Goal: Task Accomplishment & Management: Manage account settings

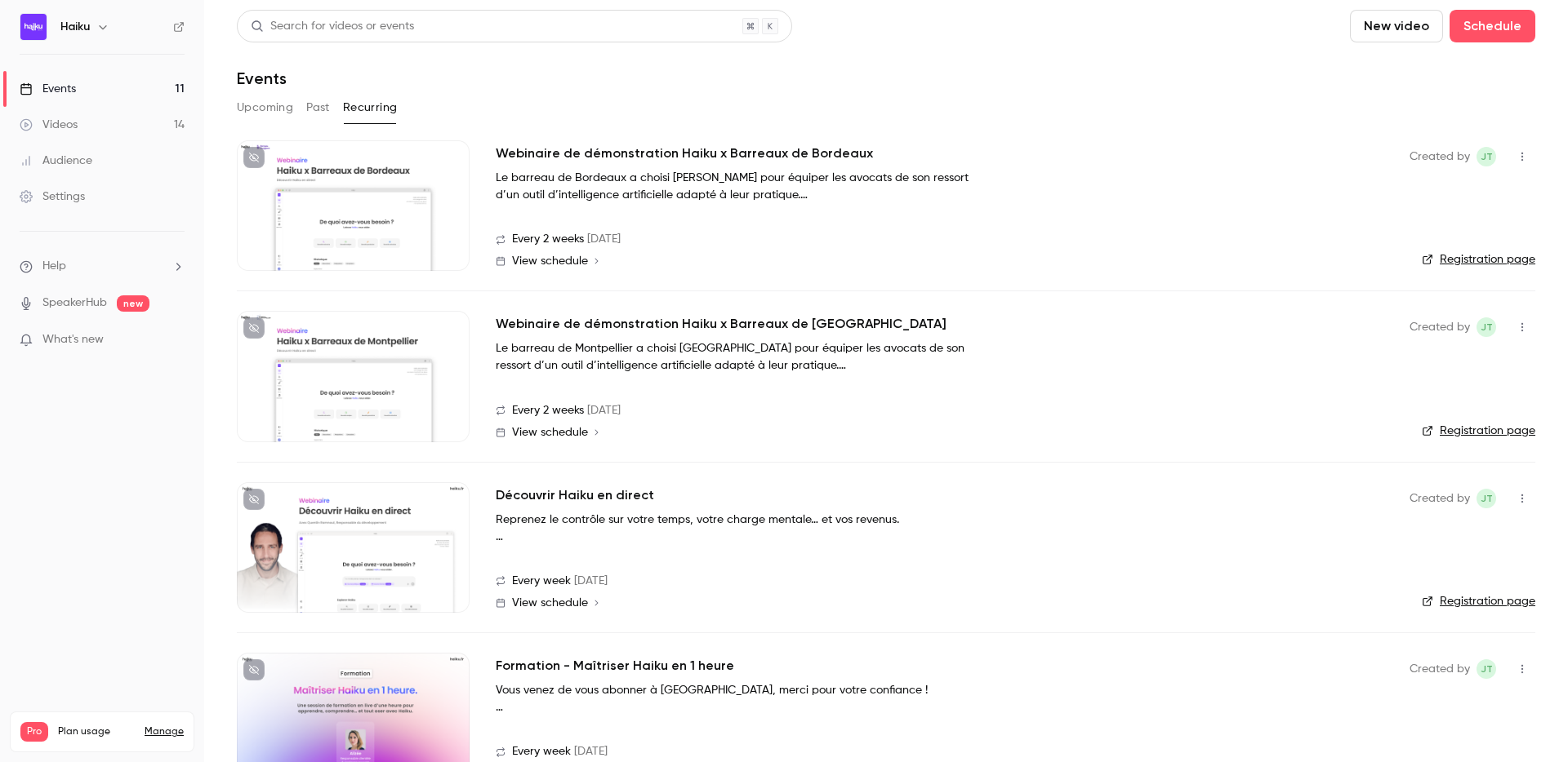
click at [407, 189] on div at bounding box center [352, 206] width 232 height 131
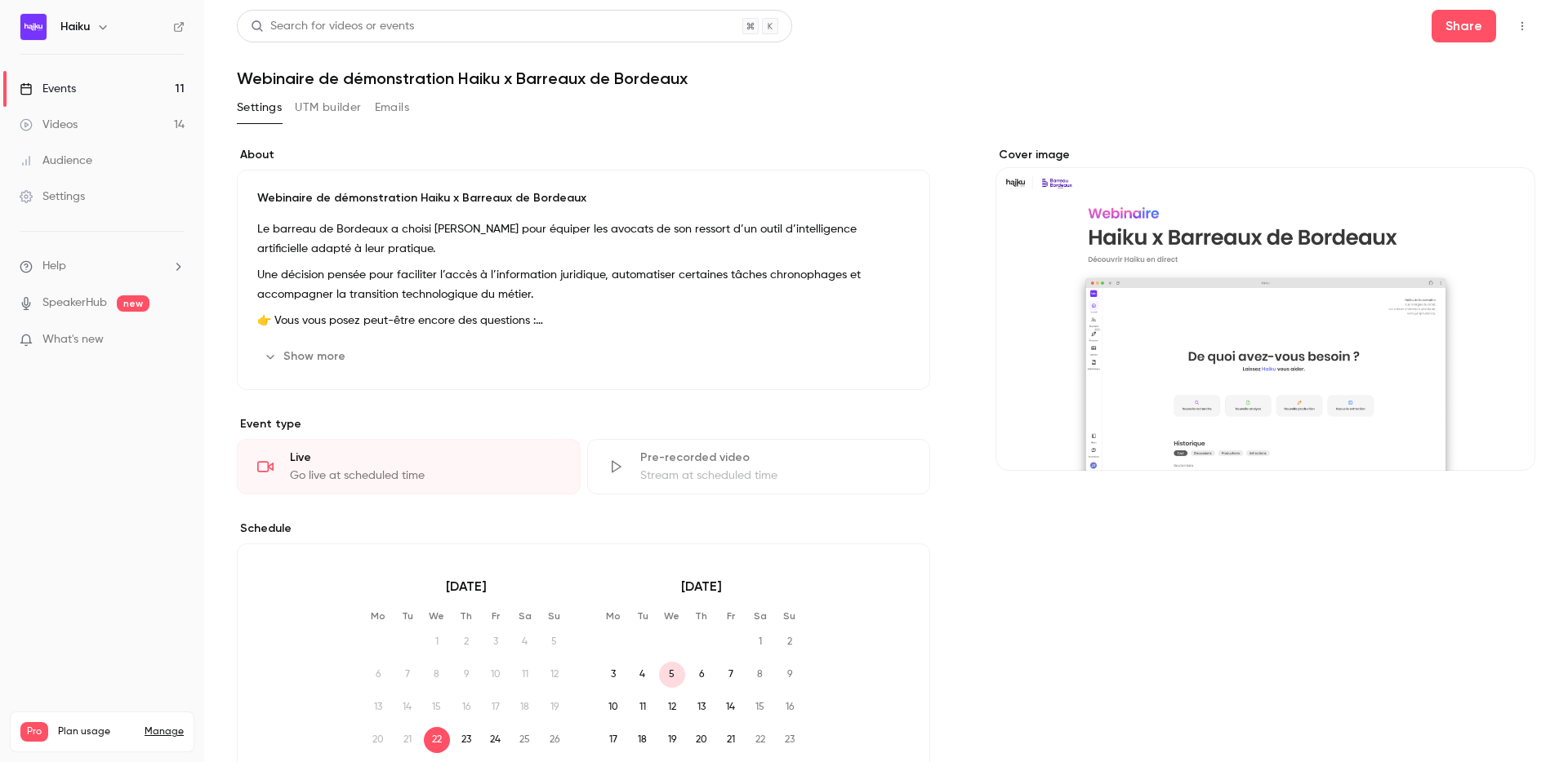
click at [340, 111] on button "UTM builder" at bounding box center [328, 108] width 66 height 26
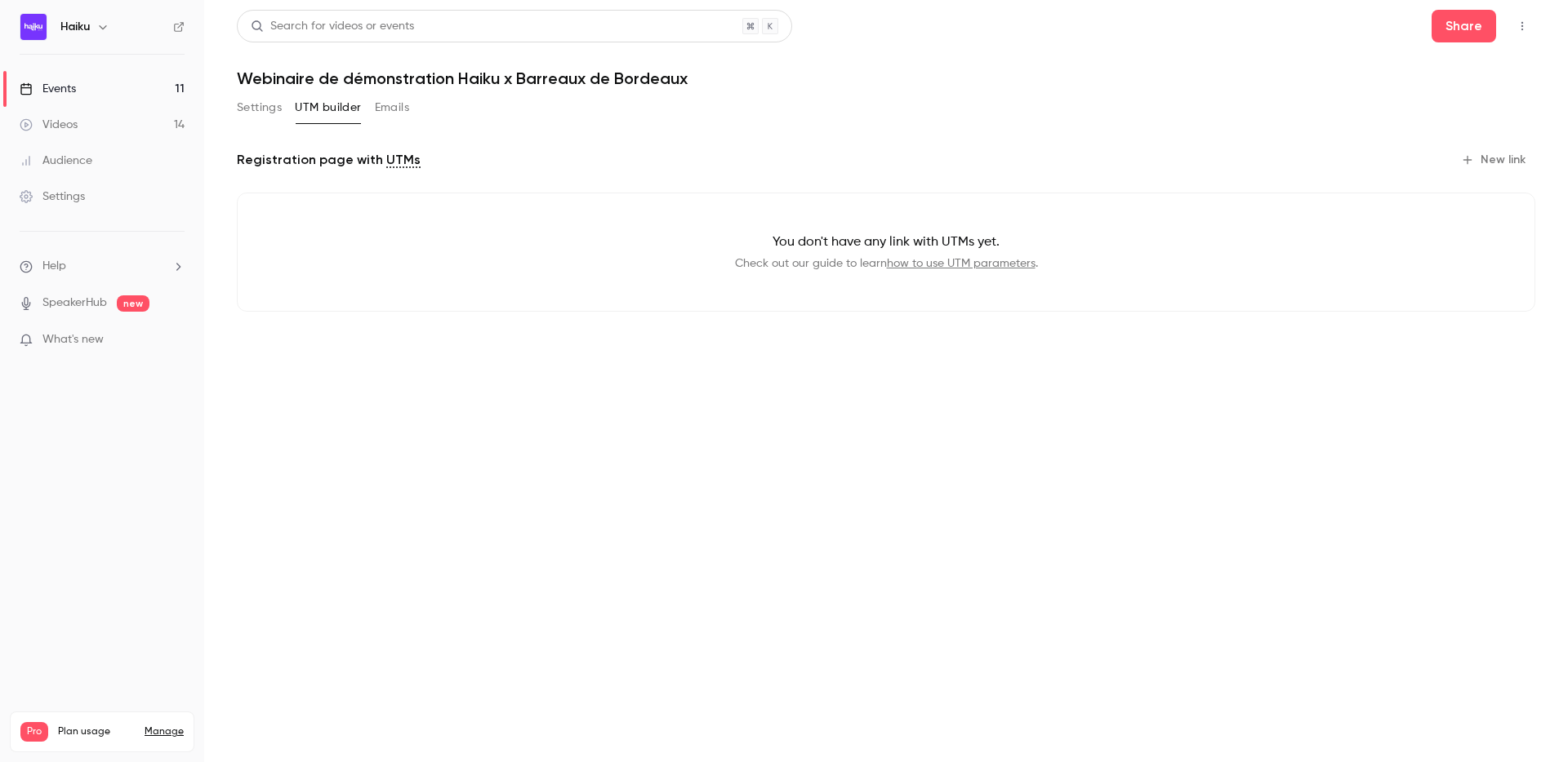
click at [1488, 159] on button "New link" at bounding box center [1495, 160] width 81 height 26
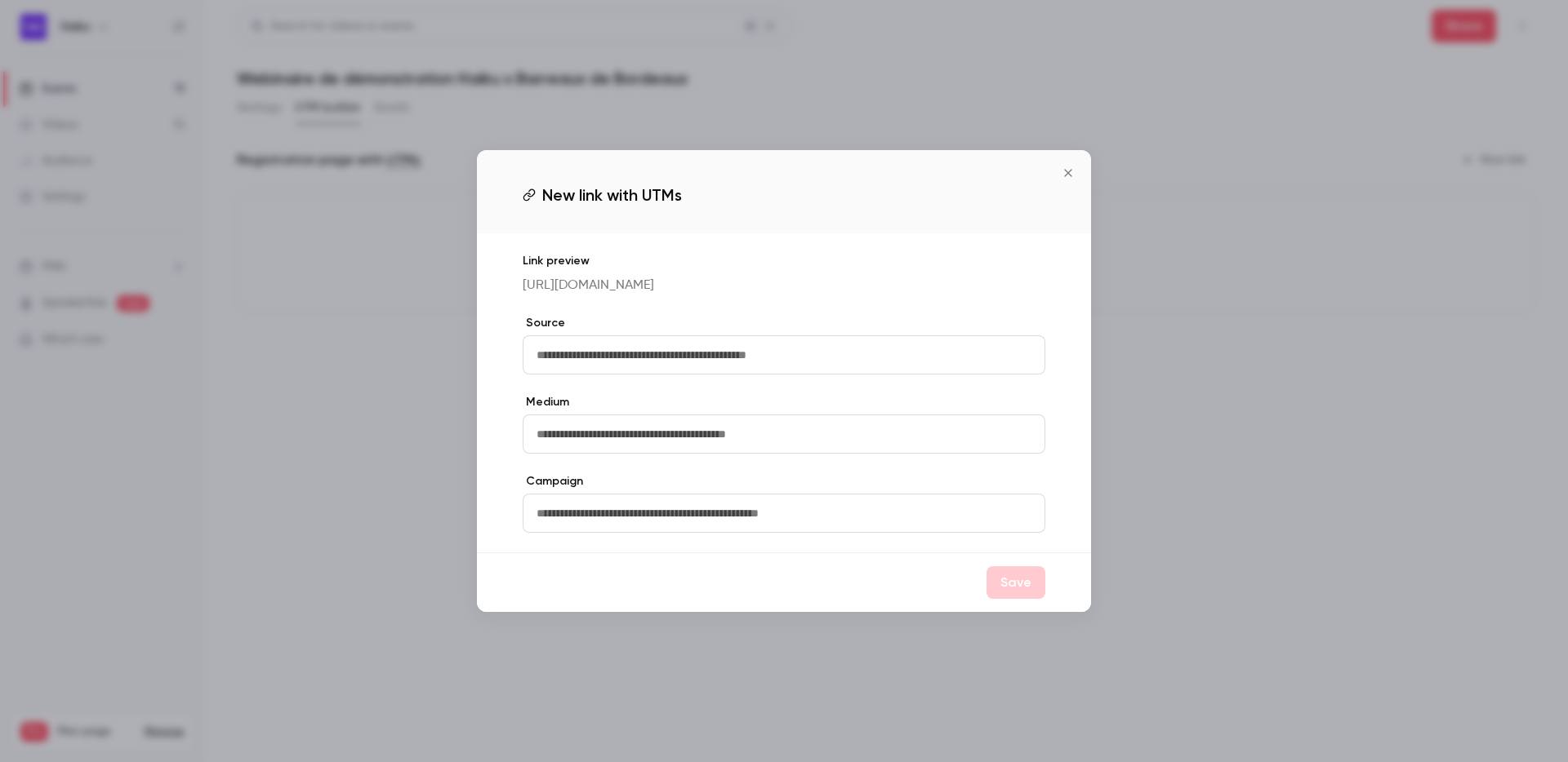
click at [627, 358] on input "text" at bounding box center [784, 355] width 523 height 39
type input "*****"
click at [1032, 593] on button "Save" at bounding box center [1016, 582] width 59 height 33
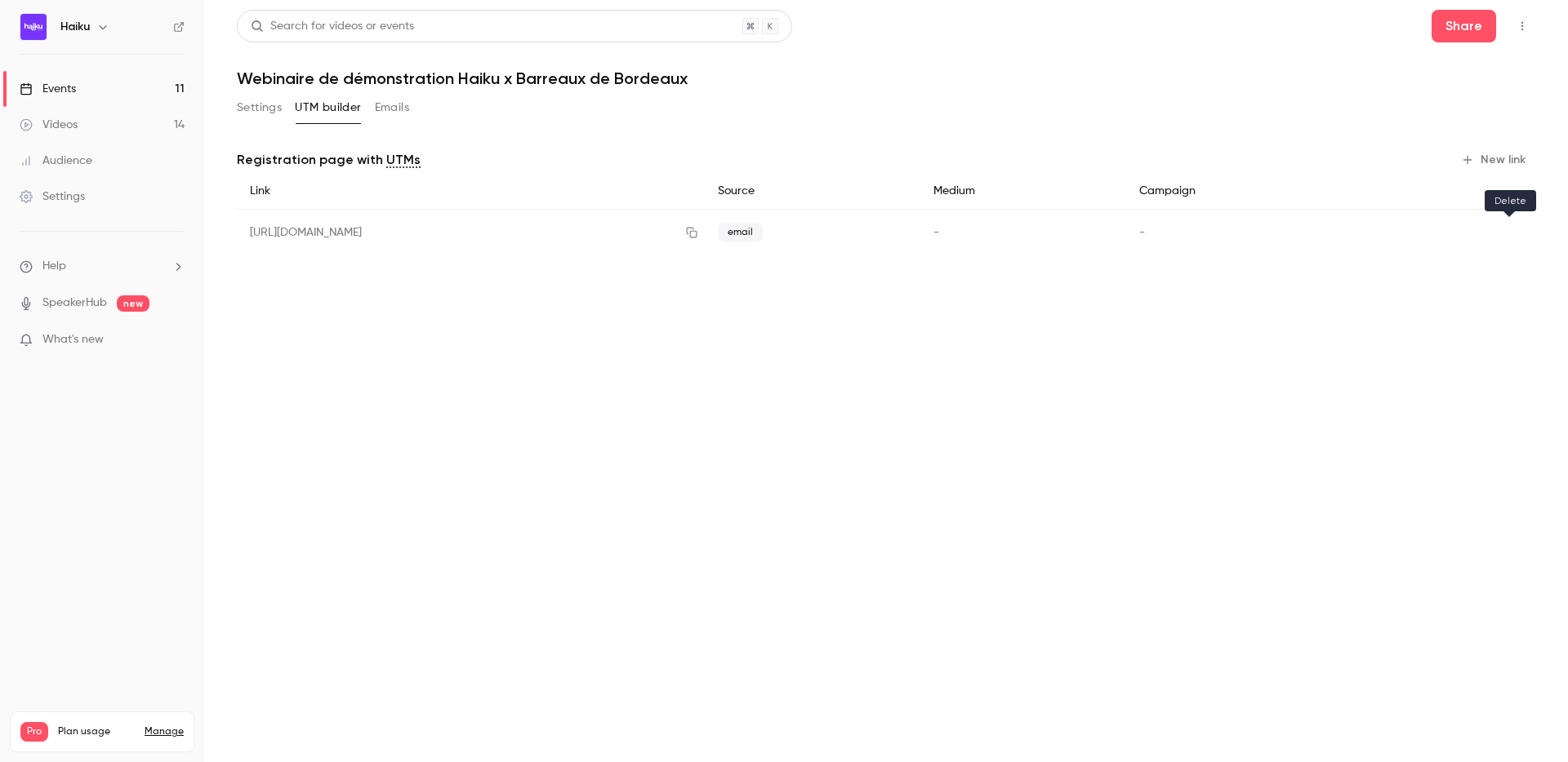
click at [1511, 230] on icon "button" at bounding box center [1509, 233] width 10 height 11
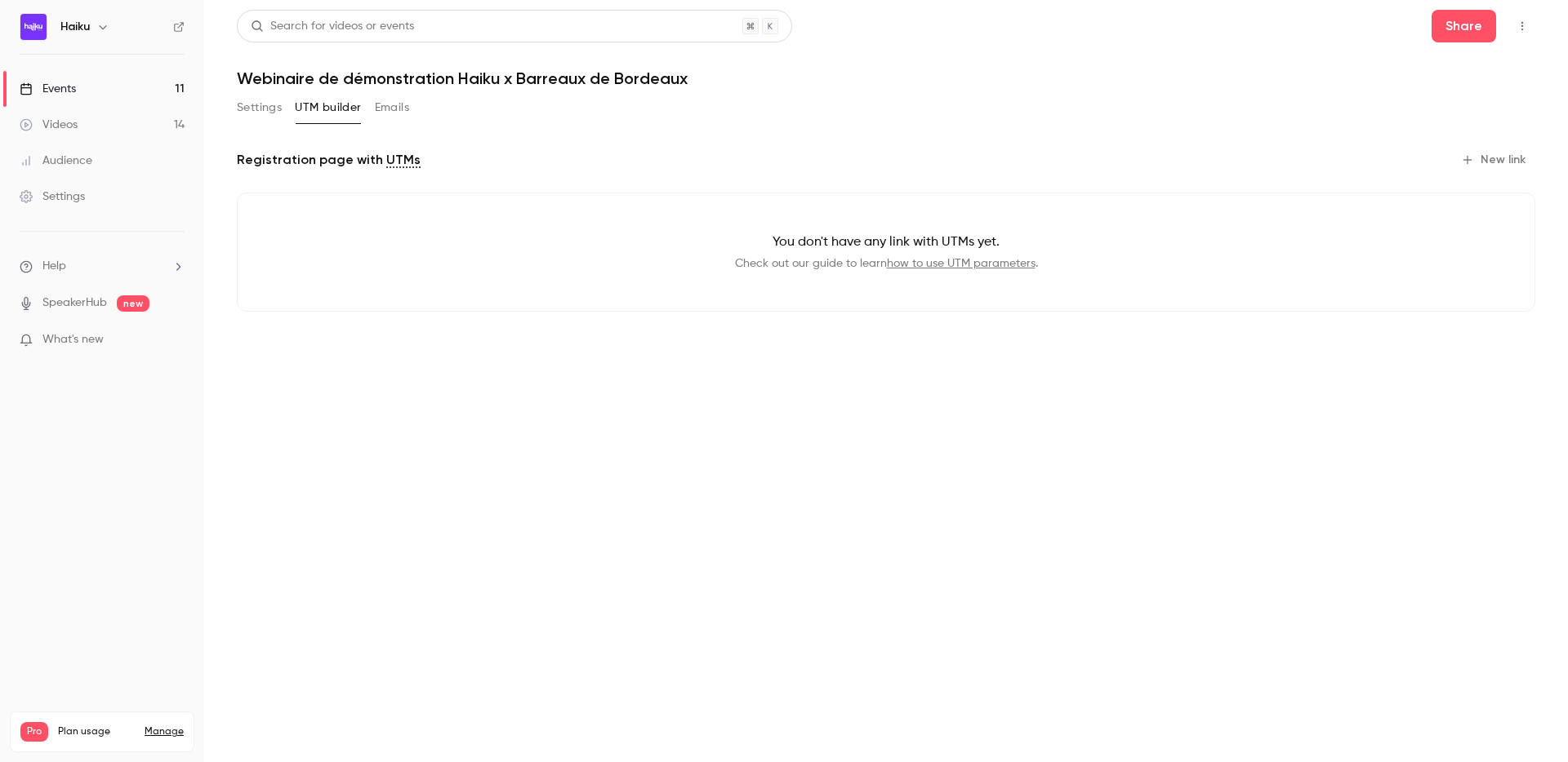
click at [1473, 154] on icon "button" at bounding box center [1467, 160] width 13 height 13
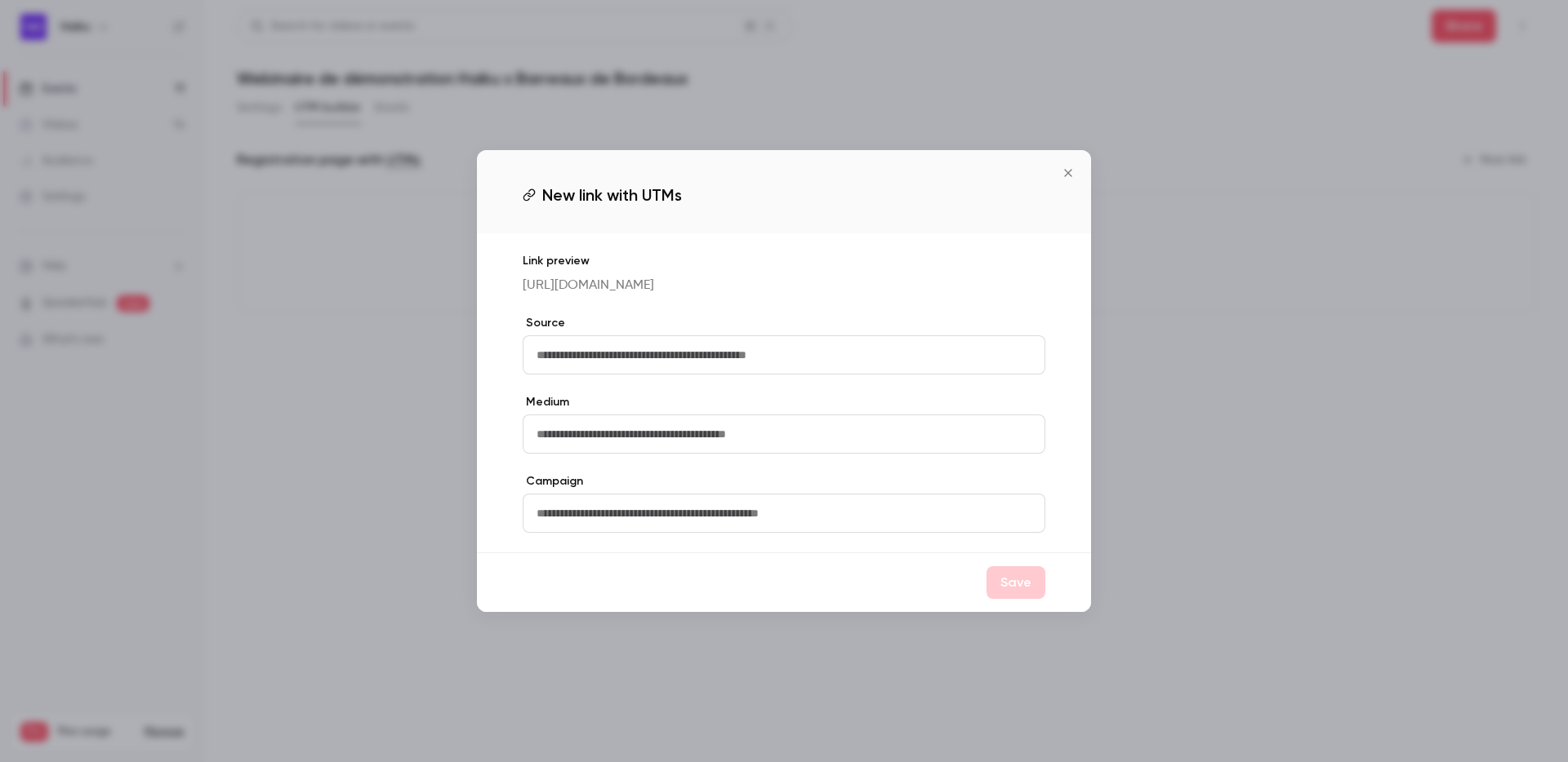
click at [575, 373] on input "text" at bounding box center [784, 355] width 523 height 39
type input "*****"
type input "********"
click at [572, 426] on input "text" at bounding box center [784, 434] width 523 height 39
type input "*****"
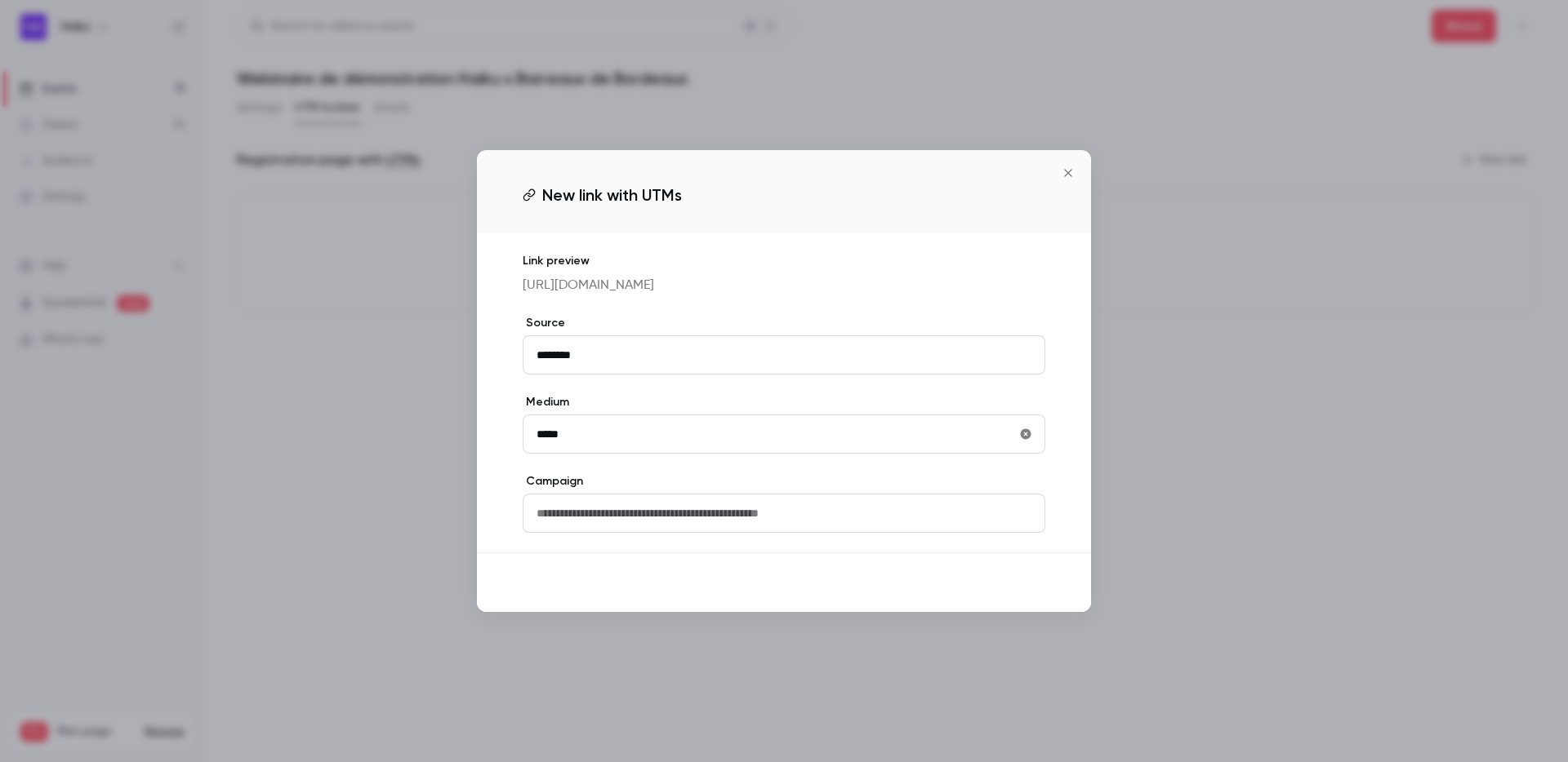
click at [1008, 584] on button "Save" at bounding box center [1016, 582] width 59 height 33
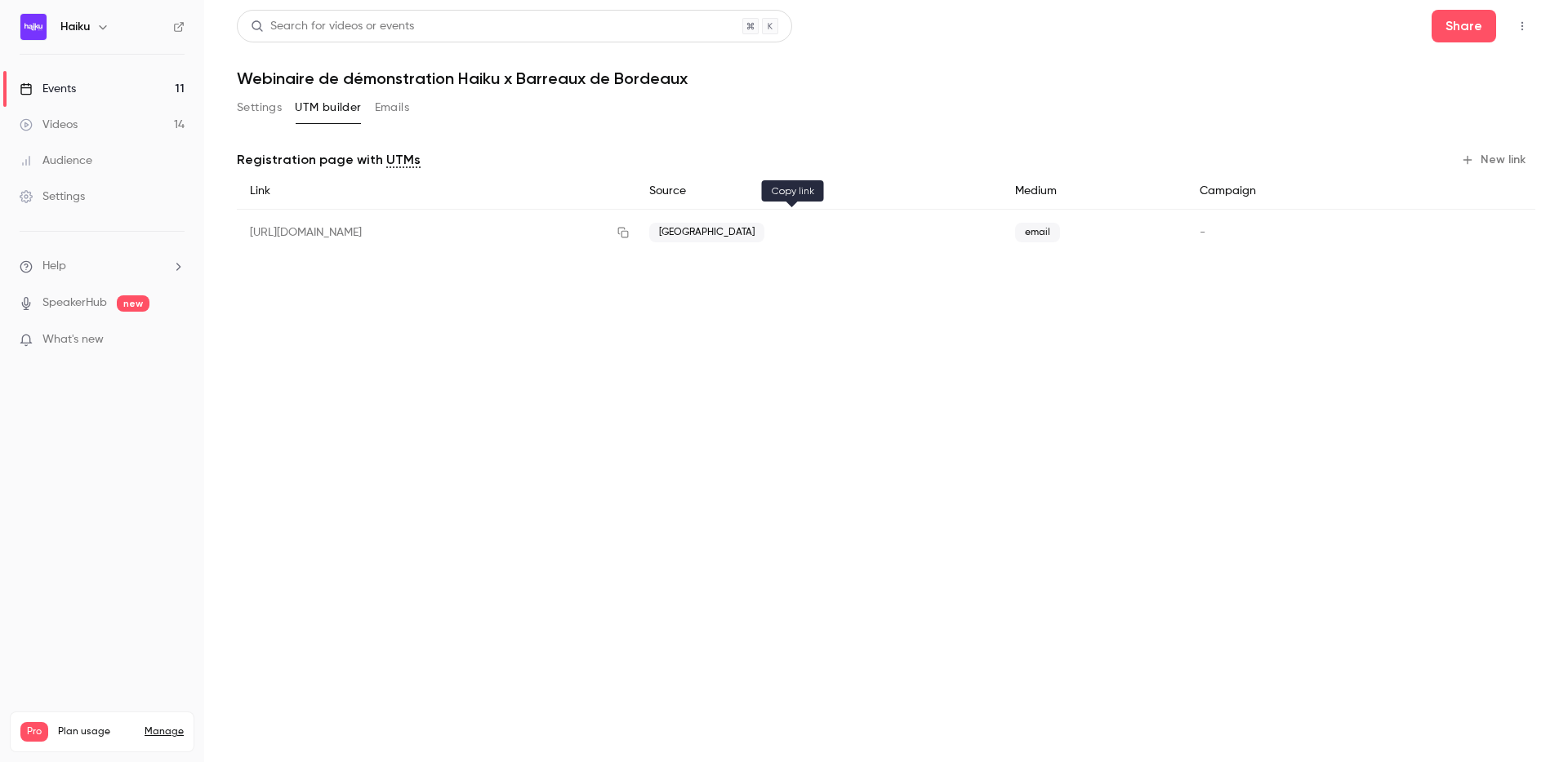
click at [630, 236] on icon "button" at bounding box center [623, 232] width 13 height 11
click at [150, 90] on link "Events 11" at bounding box center [102, 88] width 204 height 36
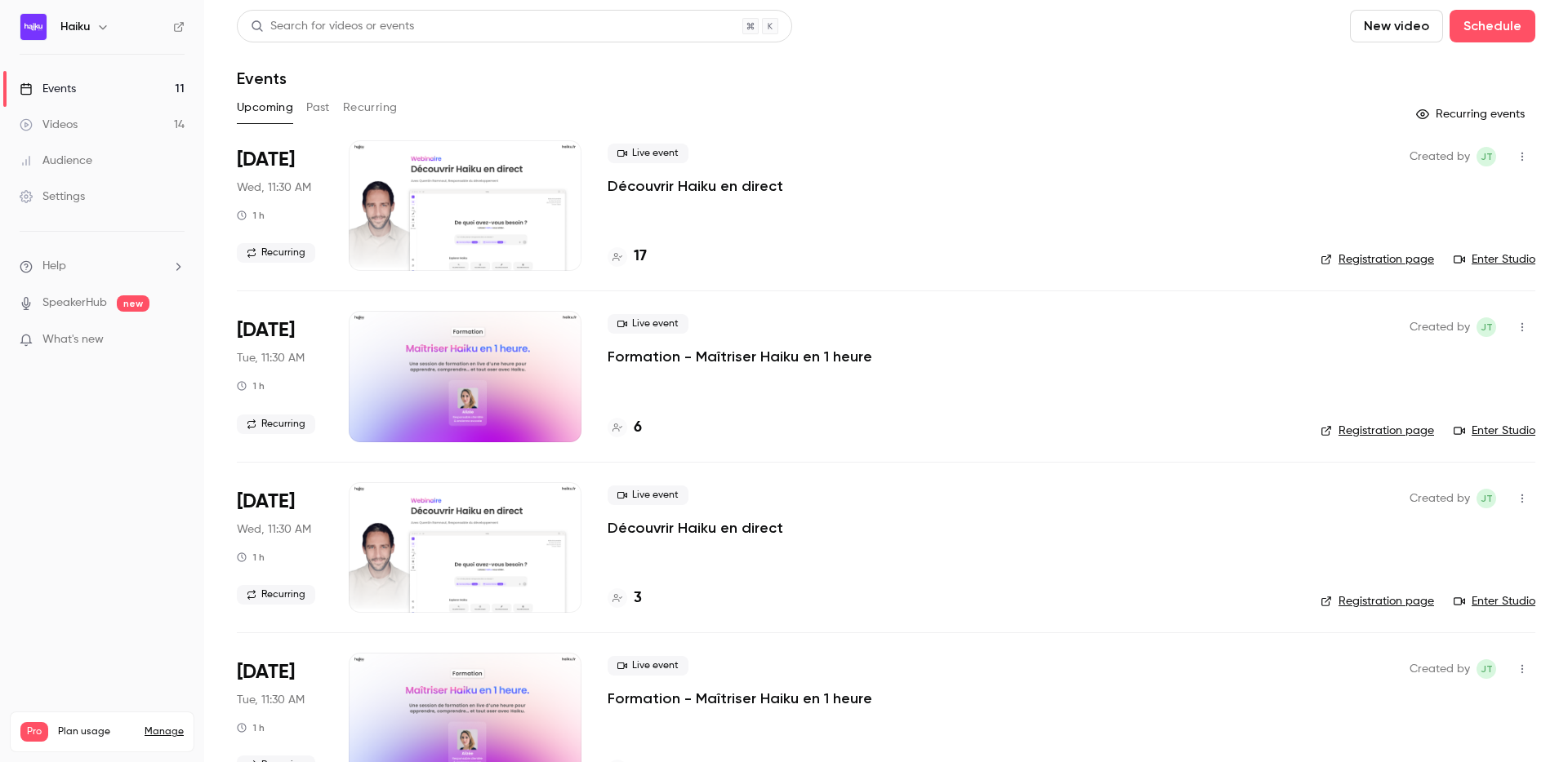
click at [366, 109] on button "Recurring" at bounding box center [370, 108] width 55 height 26
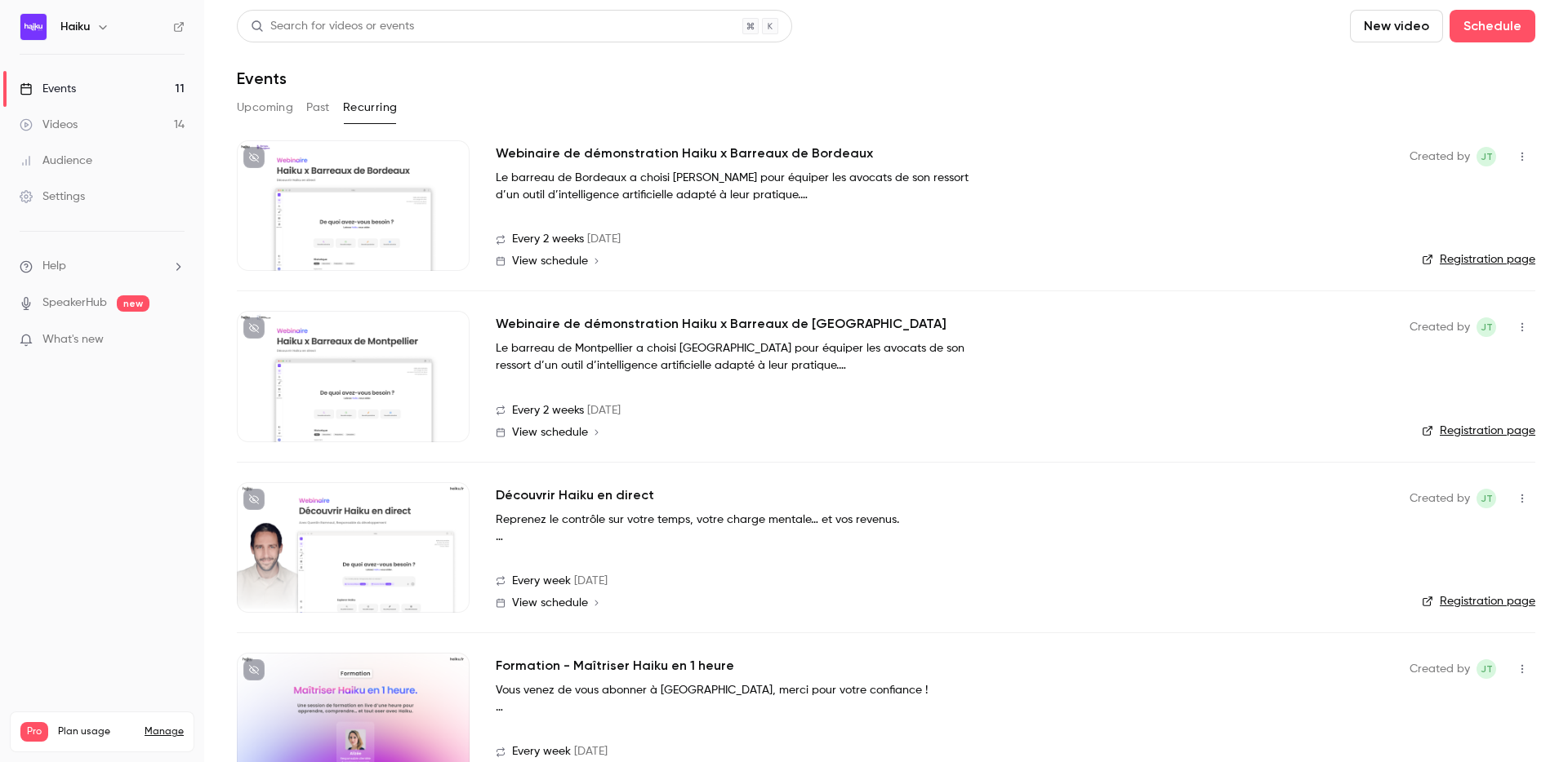
click at [373, 366] on div at bounding box center [352, 376] width 232 height 131
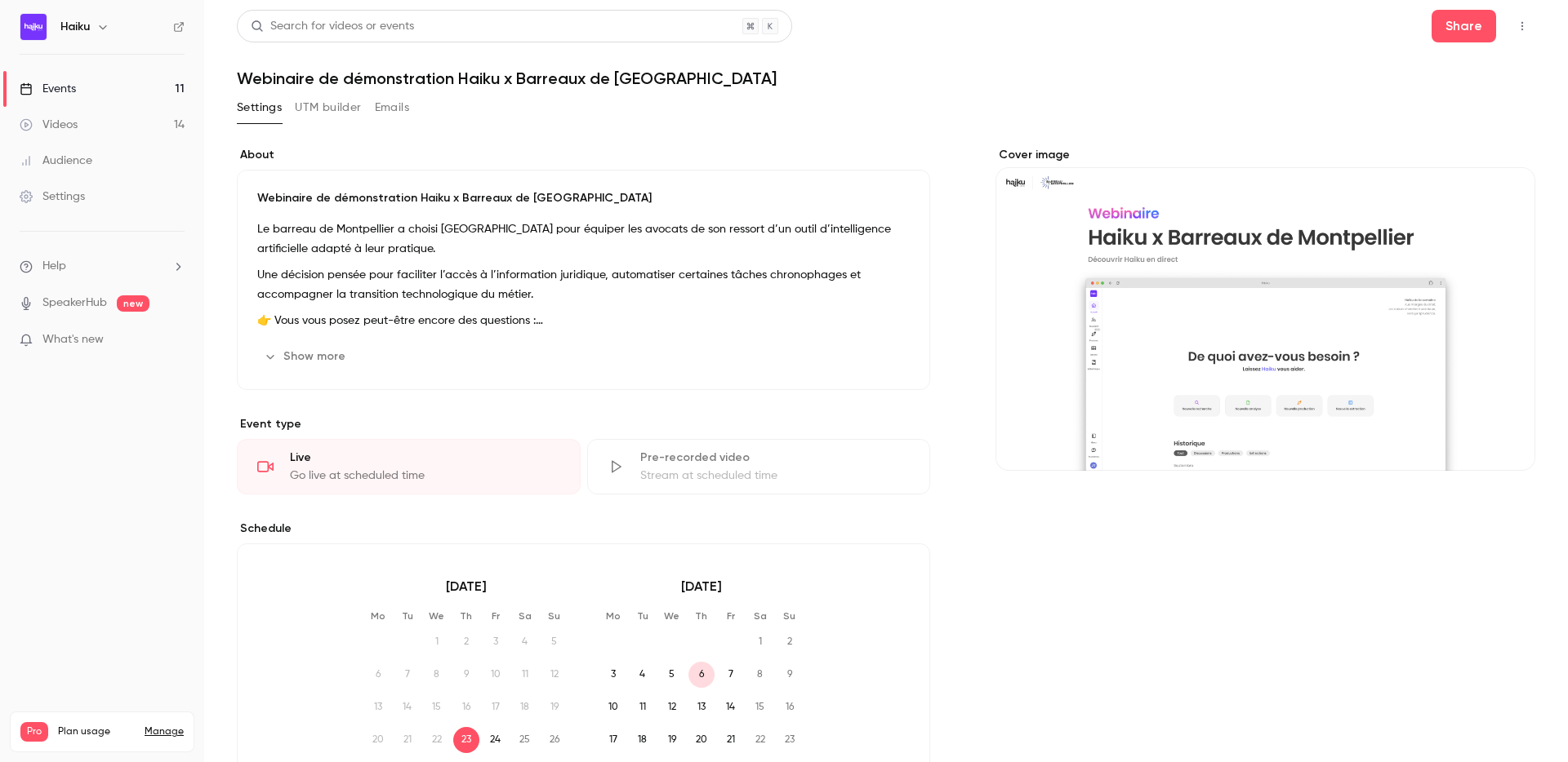
click at [337, 102] on button "UTM builder" at bounding box center [328, 108] width 66 height 26
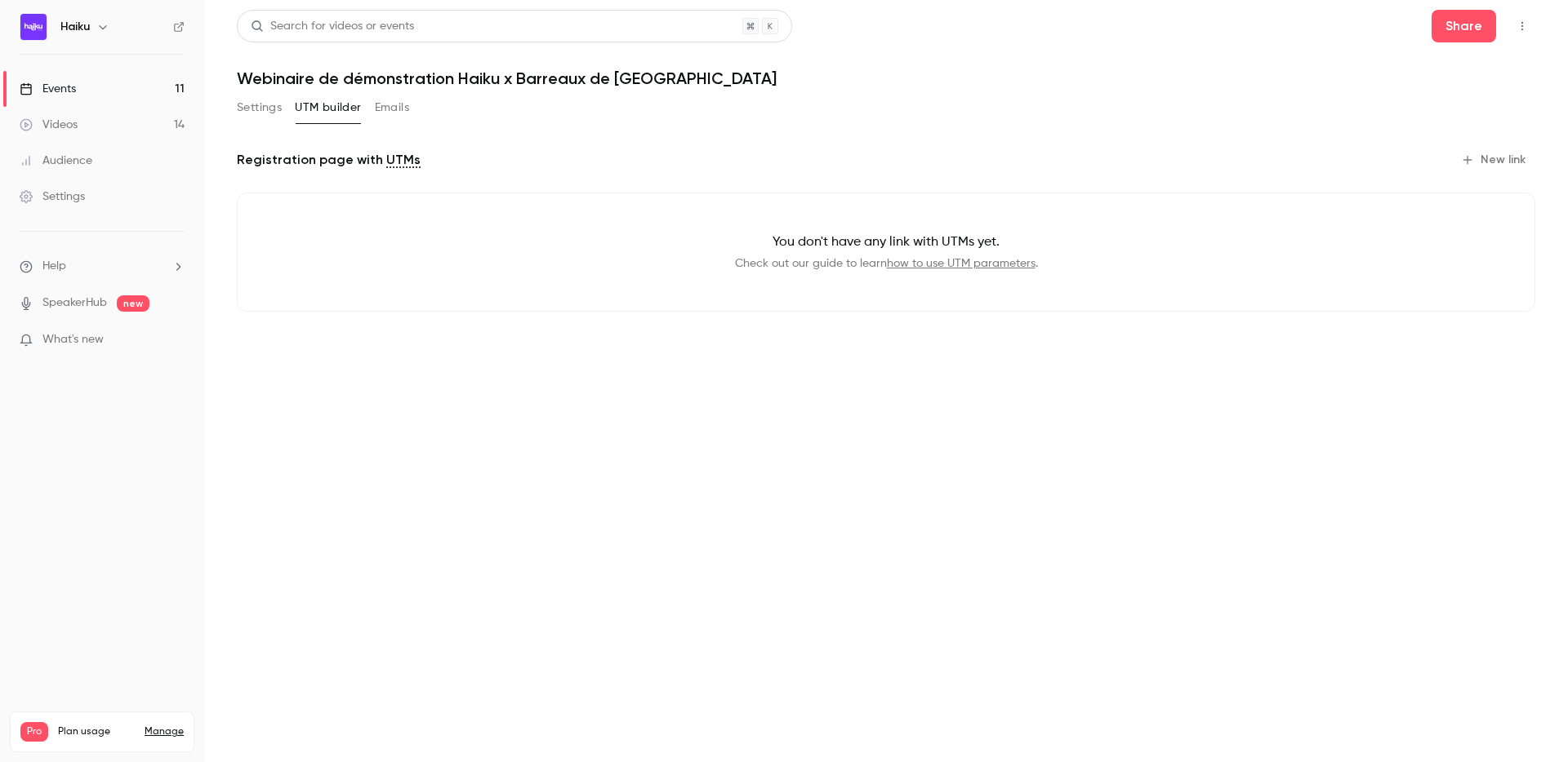
click at [1466, 153] on button "New link" at bounding box center [1495, 160] width 81 height 26
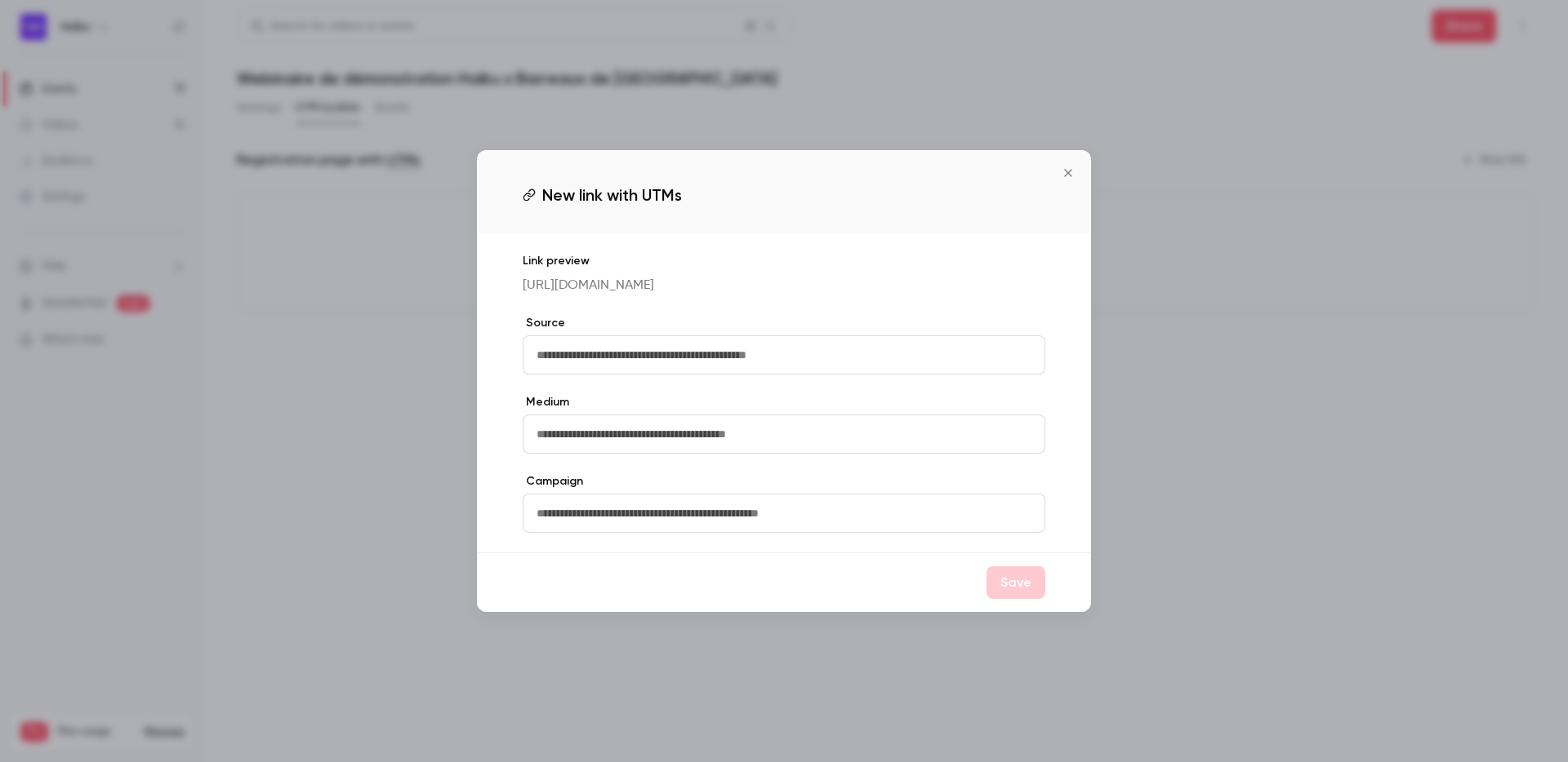
click at [627, 355] on input "text" at bounding box center [784, 355] width 523 height 39
type input "**********"
click at [603, 441] on input "text" at bounding box center [784, 434] width 523 height 39
type input "*****"
click at [1011, 592] on button "Save" at bounding box center [1016, 582] width 59 height 33
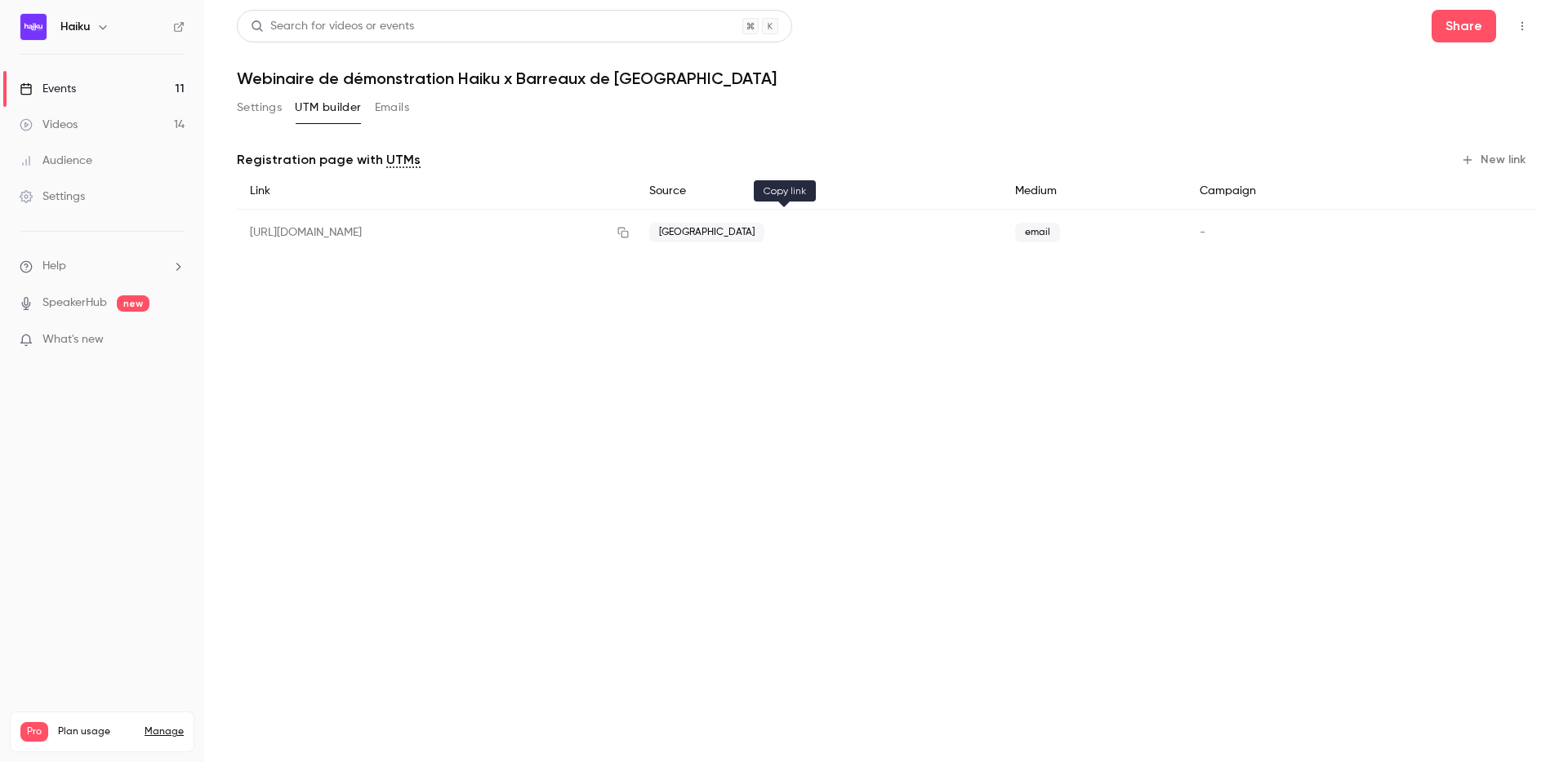
click at [630, 235] on icon "button" at bounding box center [623, 232] width 13 height 11
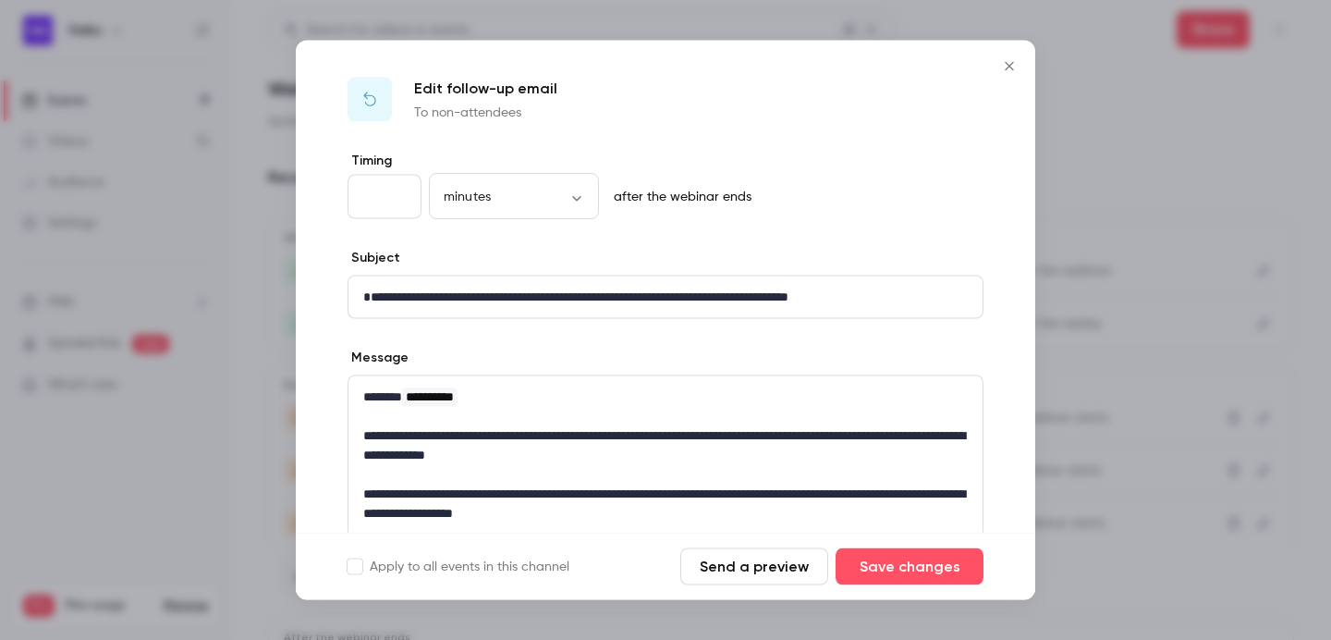
scroll to position [81, 0]
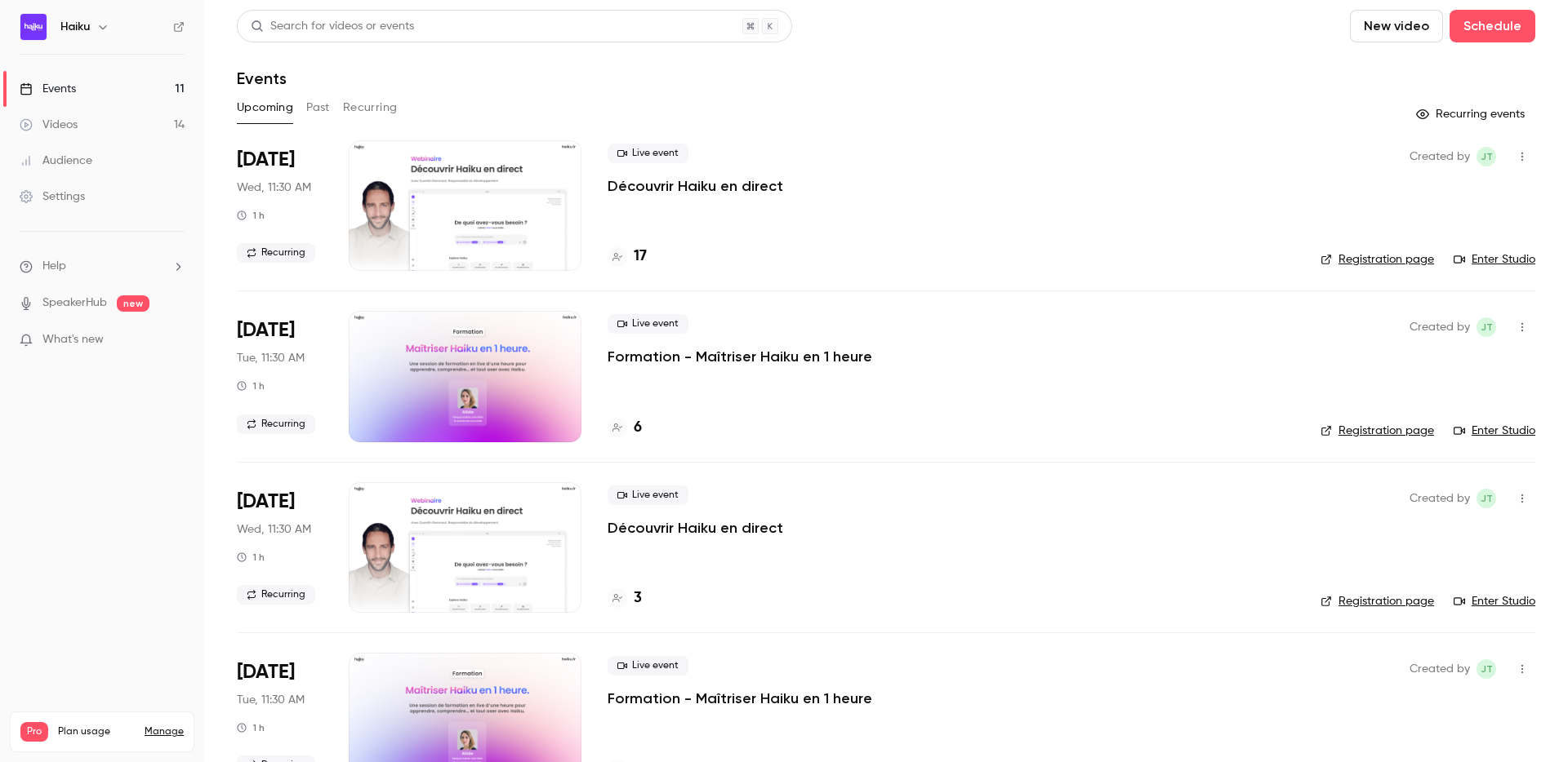
click at [307, 111] on button "Past" at bounding box center [318, 108] width 24 height 26
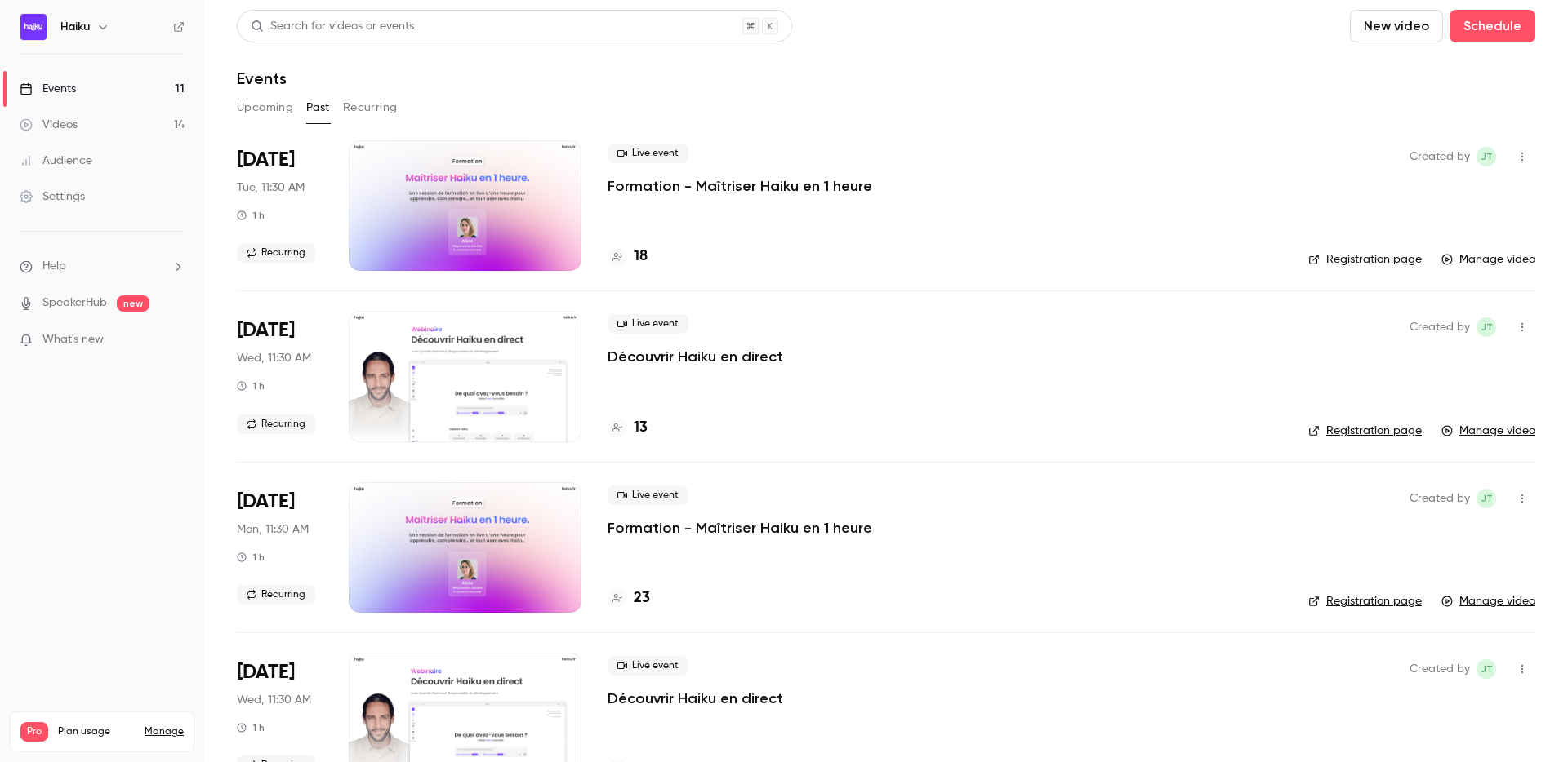
click at [269, 107] on button "Upcoming" at bounding box center [265, 108] width 57 height 26
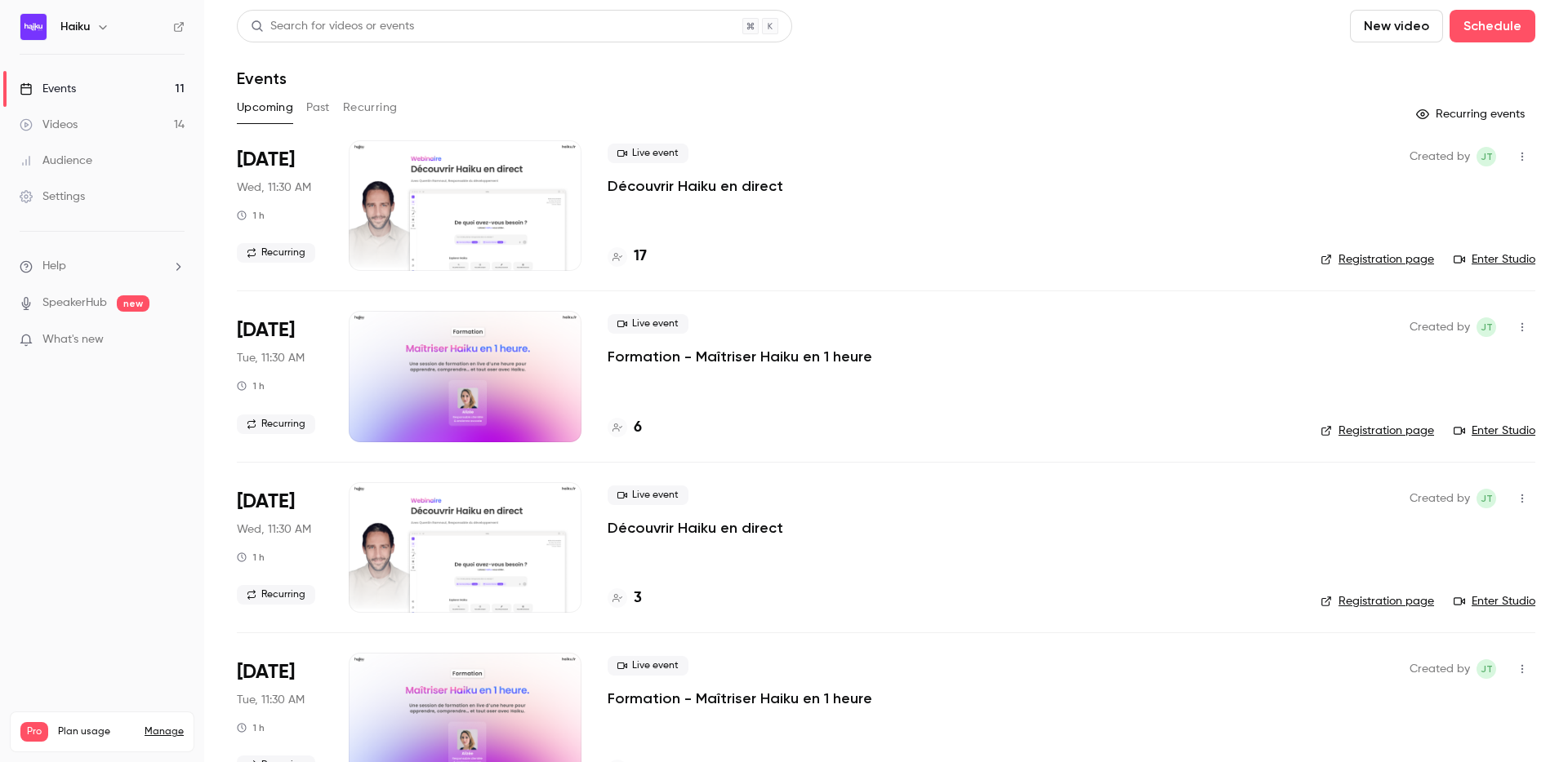
click at [318, 109] on button "Past" at bounding box center [318, 108] width 24 height 26
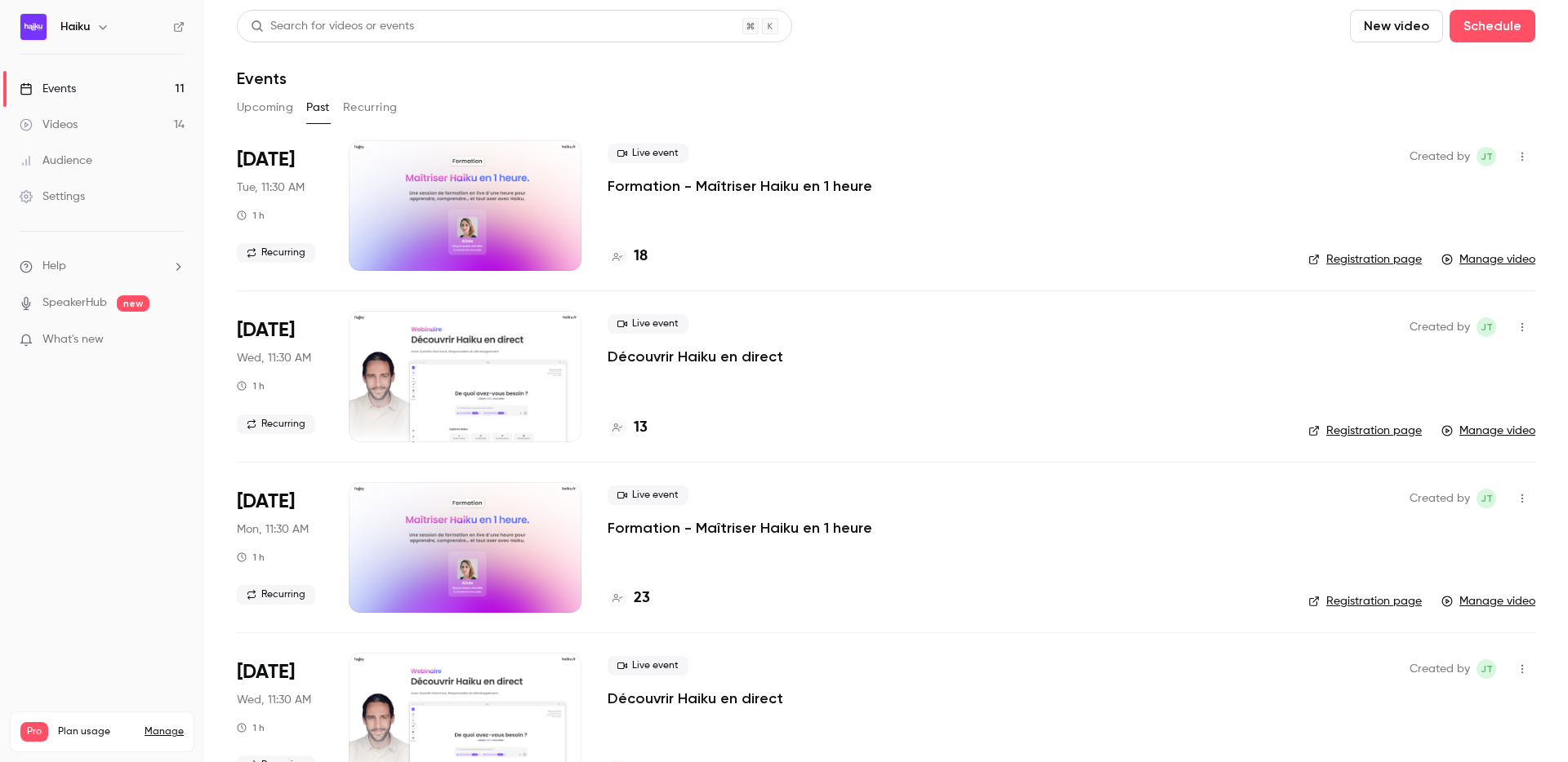
click at [275, 108] on button "Upcoming" at bounding box center [265, 108] width 57 height 26
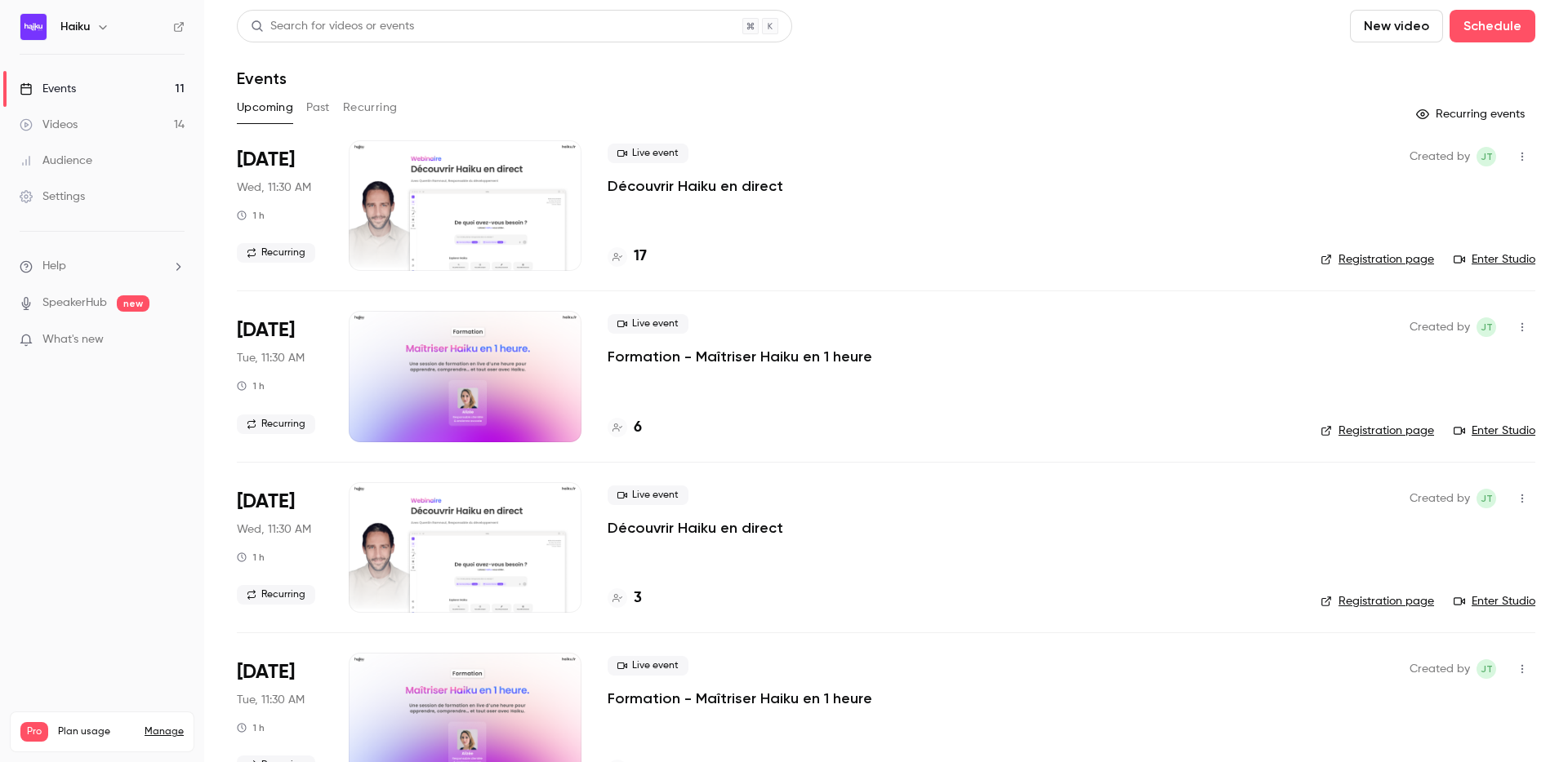
click at [529, 201] on div at bounding box center [465, 206] width 232 height 131
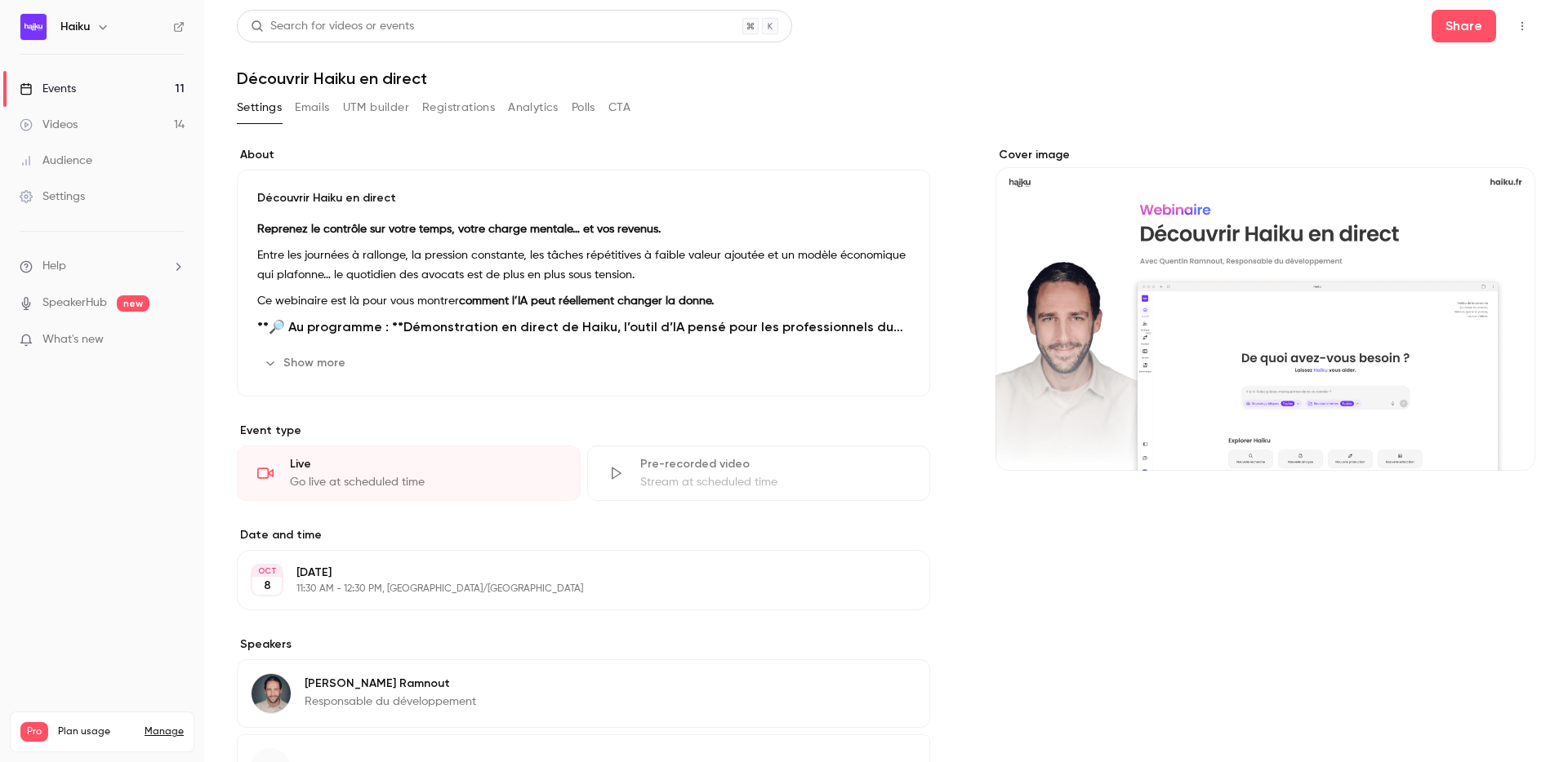
click at [329, 111] on button "Emails" at bounding box center [312, 108] width 34 height 26
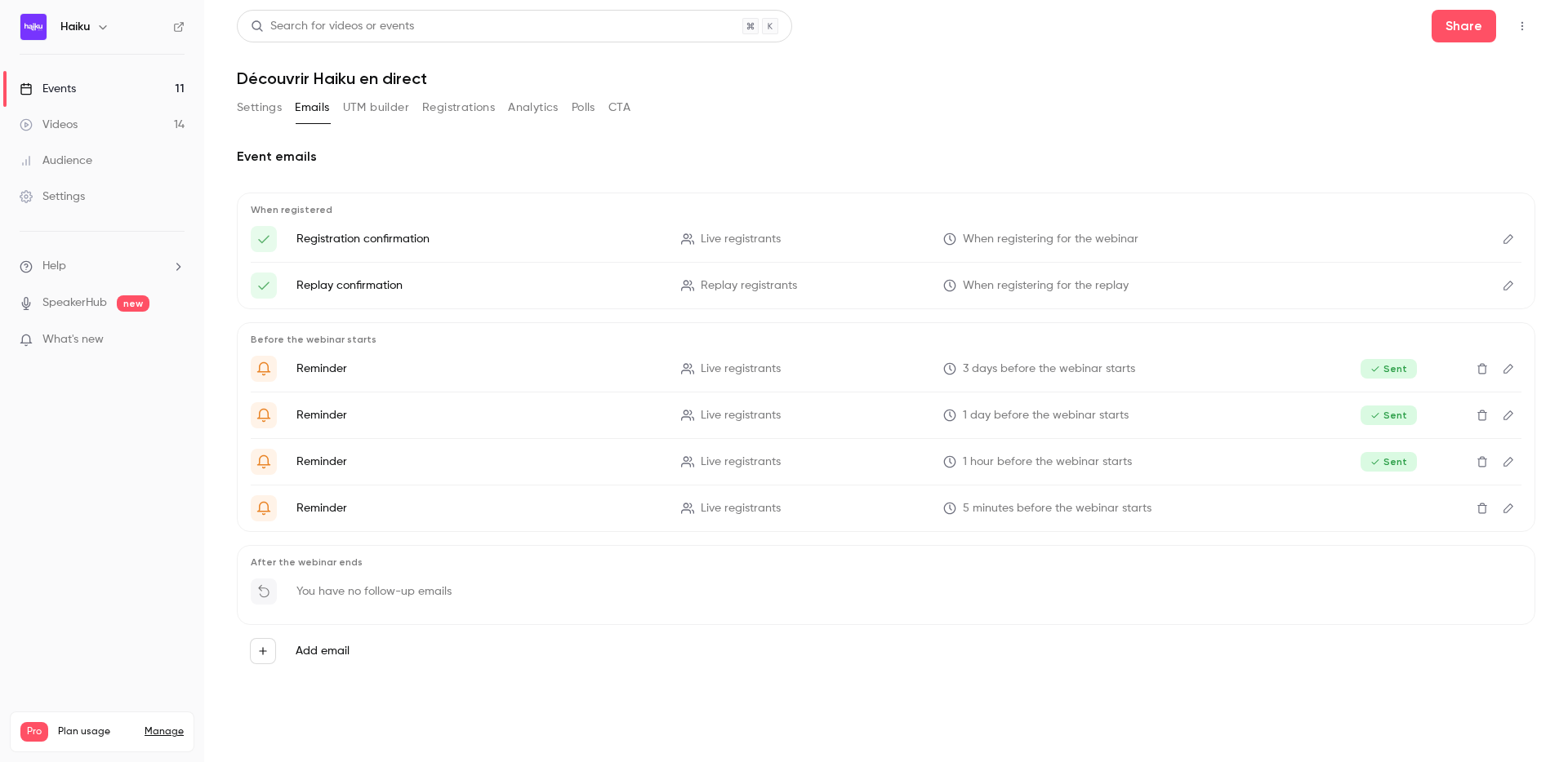
click at [246, 110] on button "Settings" at bounding box center [259, 108] width 45 height 26
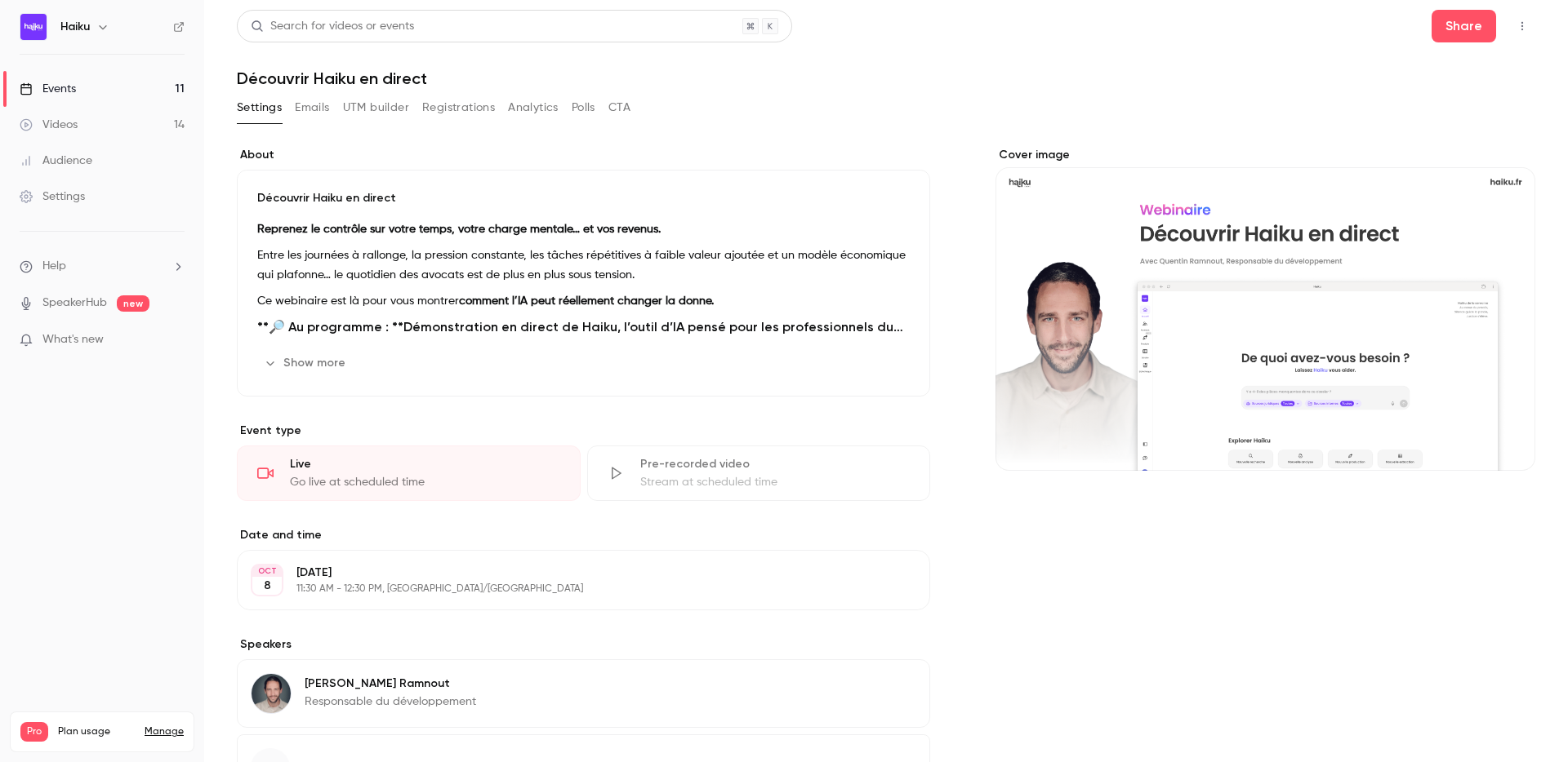
click at [134, 84] on link "Events 11" at bounding box center [102, 88] width 204 height 36
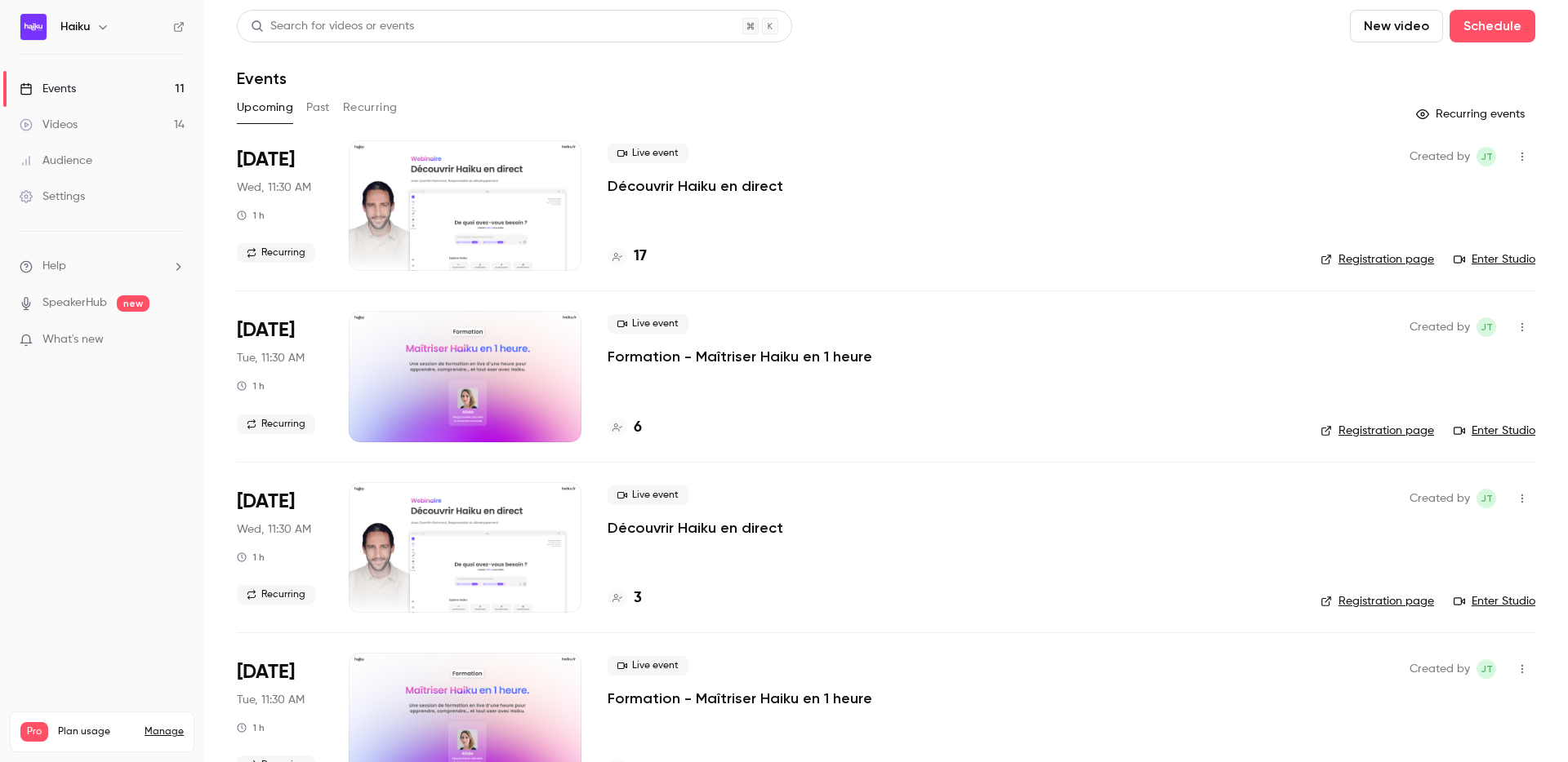
click at [561, 182] on div at bounding box center [465, 206] width 232 height 131
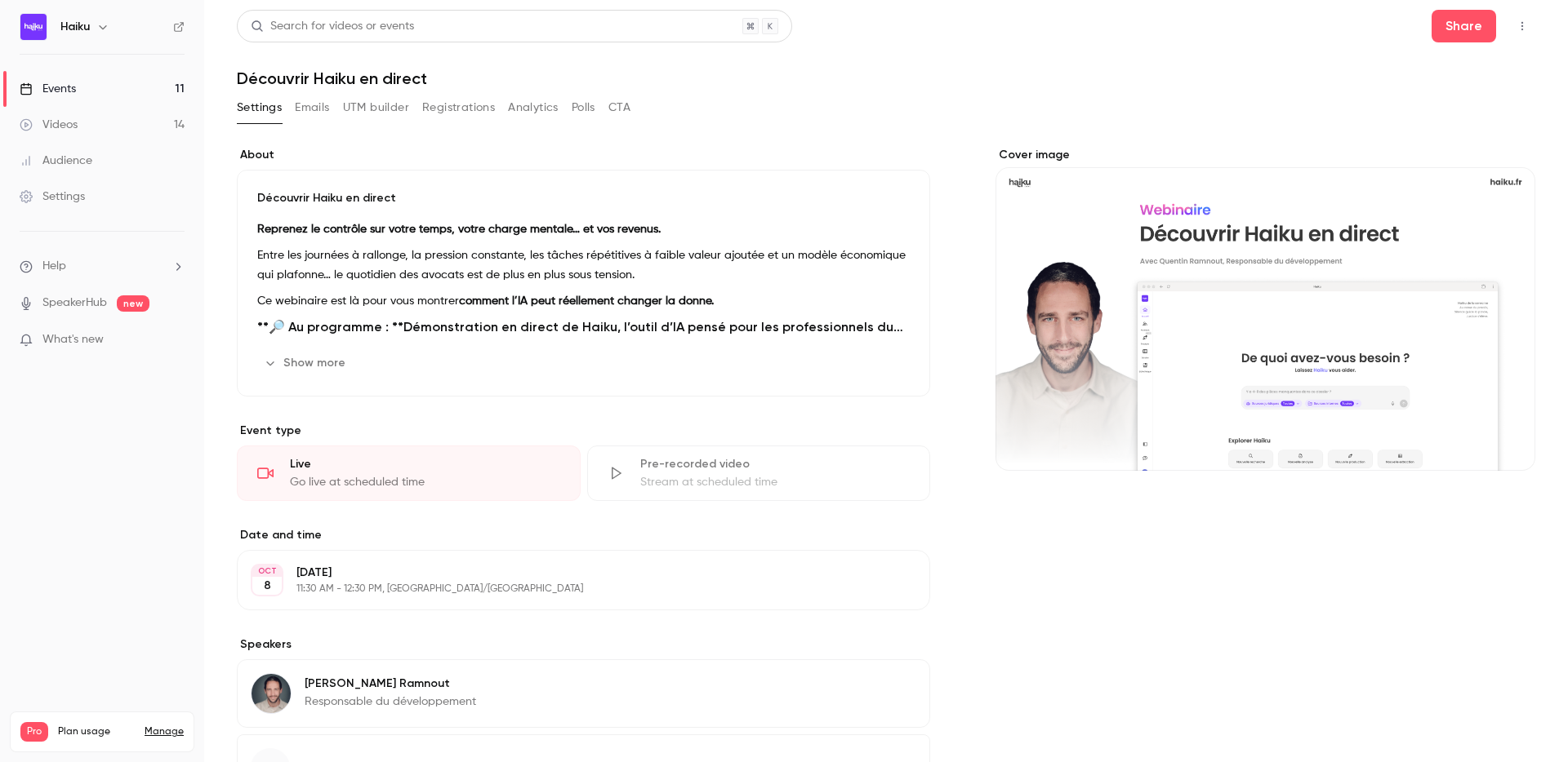
click at [100, 83] on link "Events 11" at bounding box center [102, 88] width 204 height 36
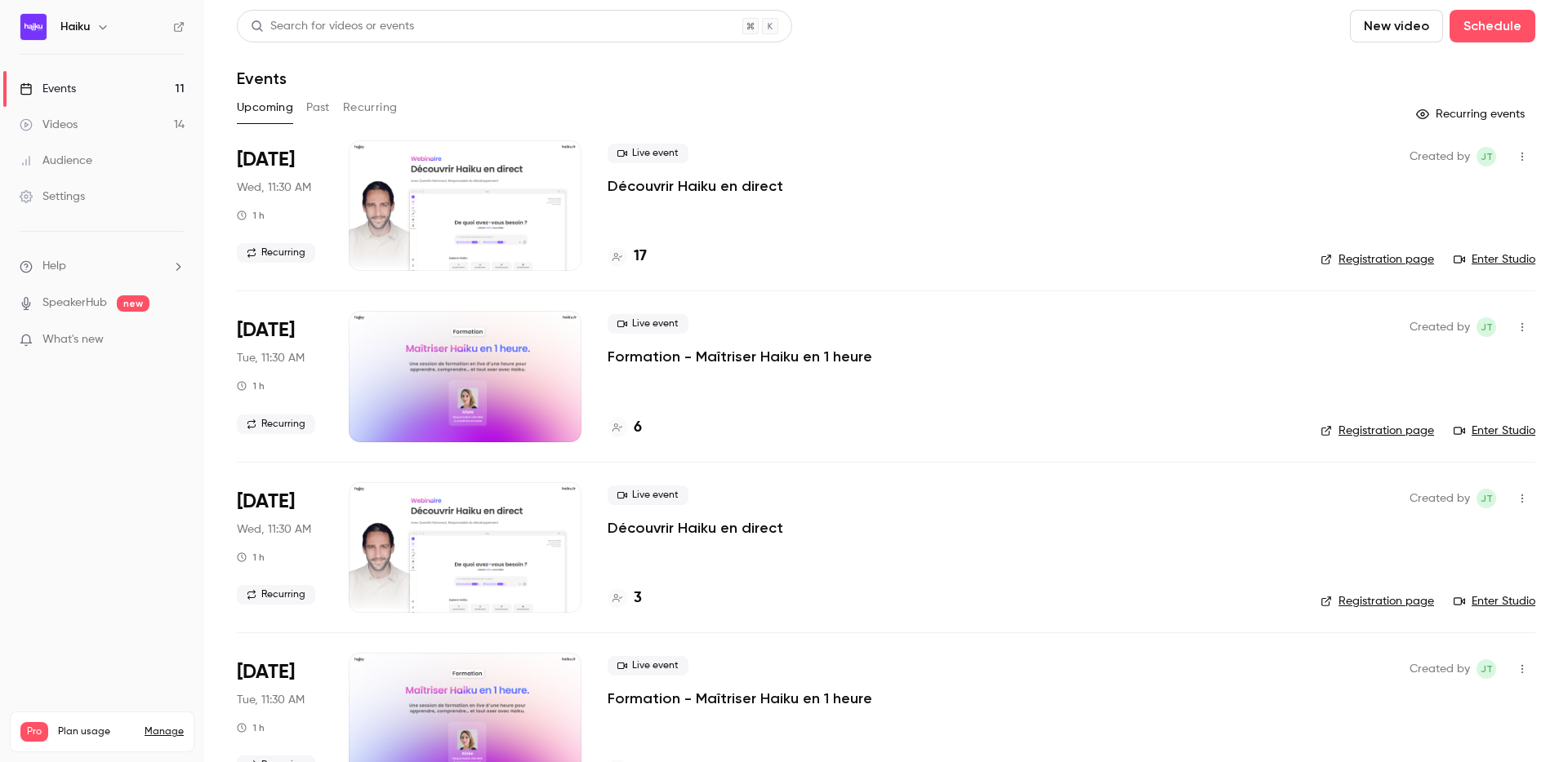
click at [363, 99] on button "Recurring" at bounding box center [370, 108] width 55 height 26
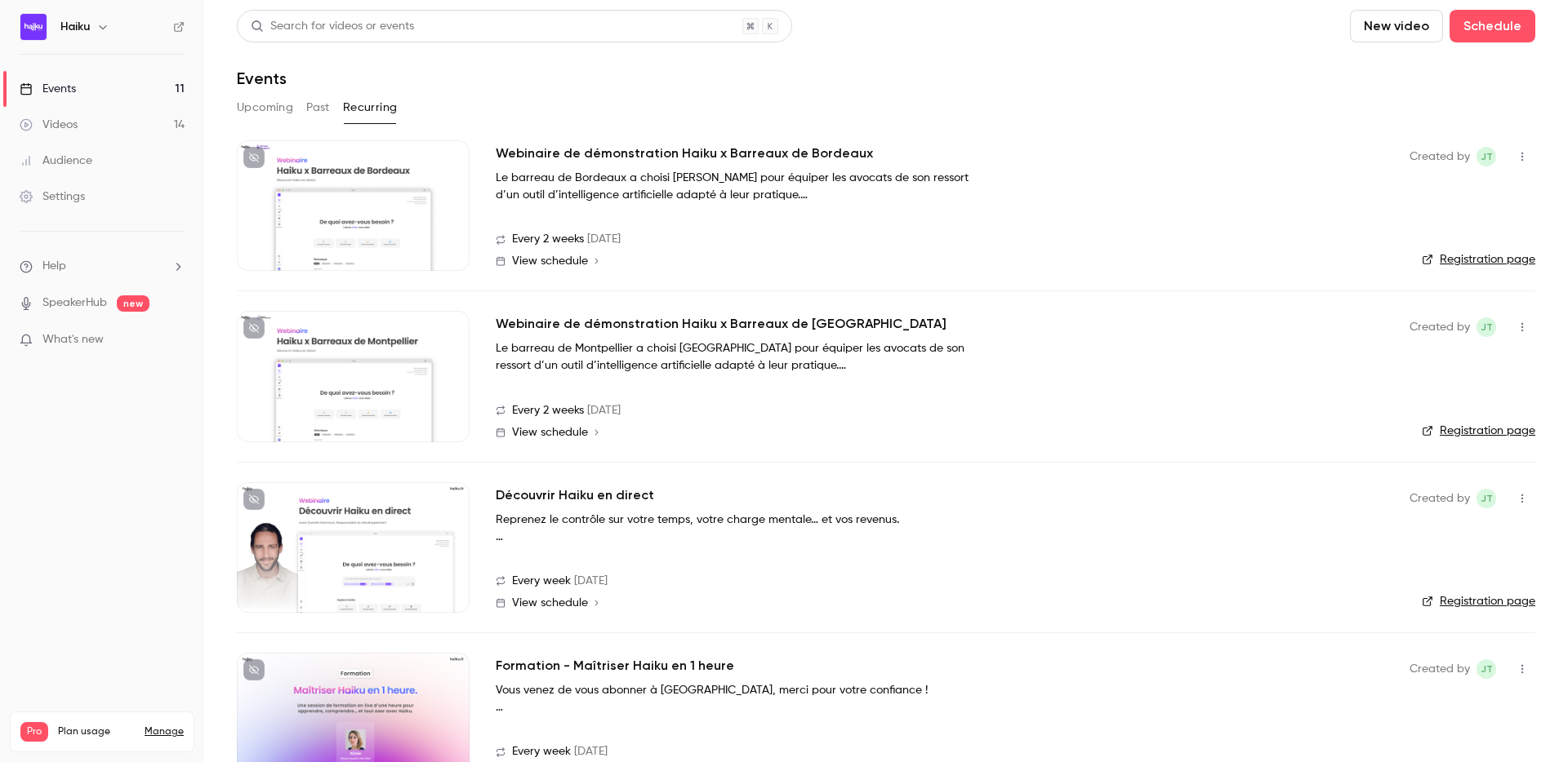
click at [354, 224] on div at bounding box center [352, 206] width 232 height 131
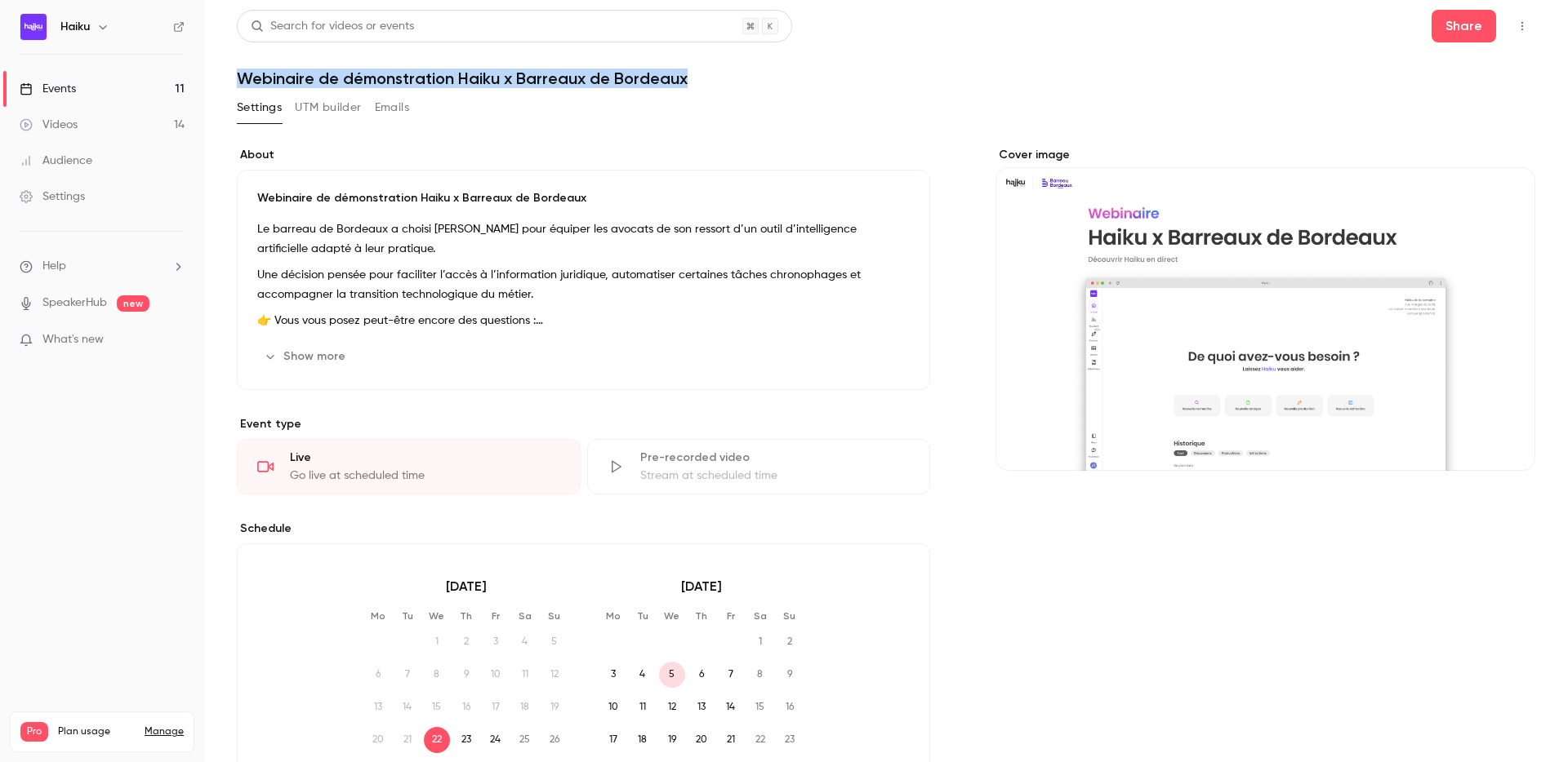
drag, startPoint x: 243, startPoint y: 78, endPoint x: 698, endPoint y: 78, distance: 455.0
click at [698, 78] on h1 "Webinaire de démonstration Haiku x Barreaux de Bordeaux" at bounding box center [886, 79] width 1299 height 19
copy h1 "Webinaire de démonstration Haiku x Barreaux de Bordeaux"
click at [492, 102] on div "Settings UTM builder Emails" at bounding box center [886, 110] width 1299 height 33
click at [415, 200] on p "Webinaire de démonstration Haiku x Barreaux de Bordeaux" at bounding box center [583, 198] width 653 height 16
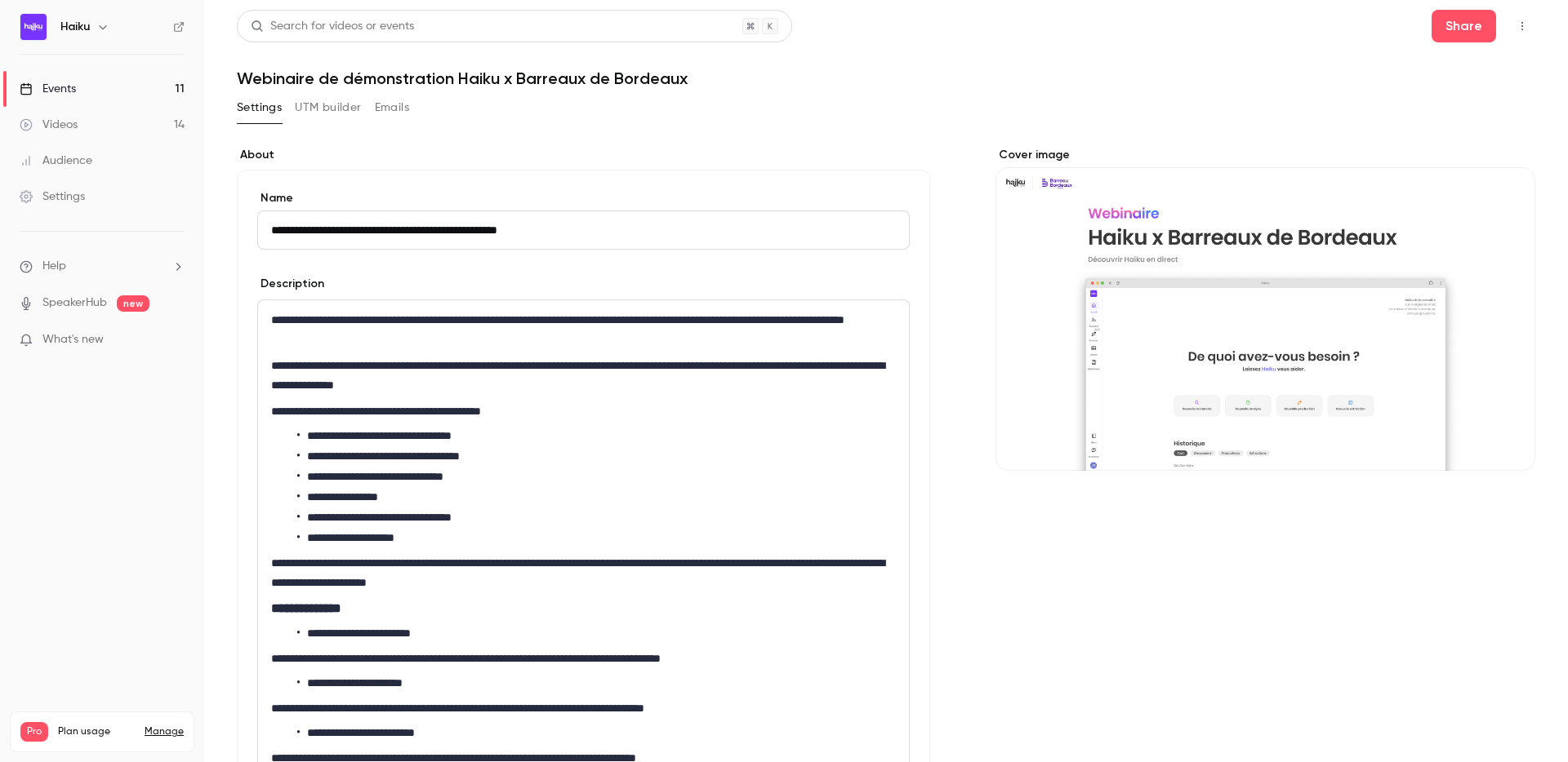
click at [512, 232] on input "**********" at bounding box center [583, 230] width 653 height 39
type input "**********"
click at [581, 147] on label "About" at bounding box center [583, 155] width 693 height 16
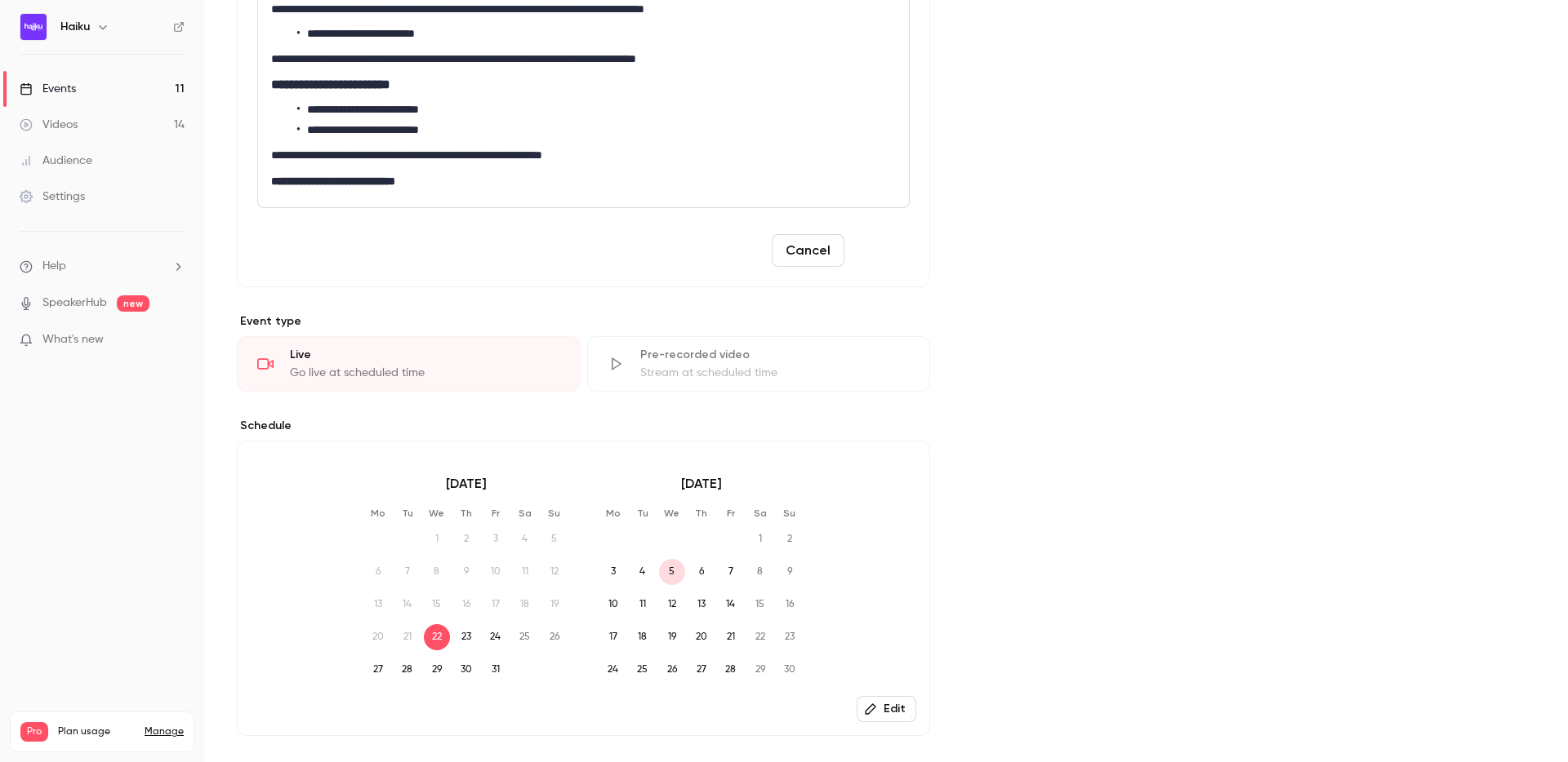
click at [871, 251] on button "Save" at bounding box center [880, 250] width 59 height 33
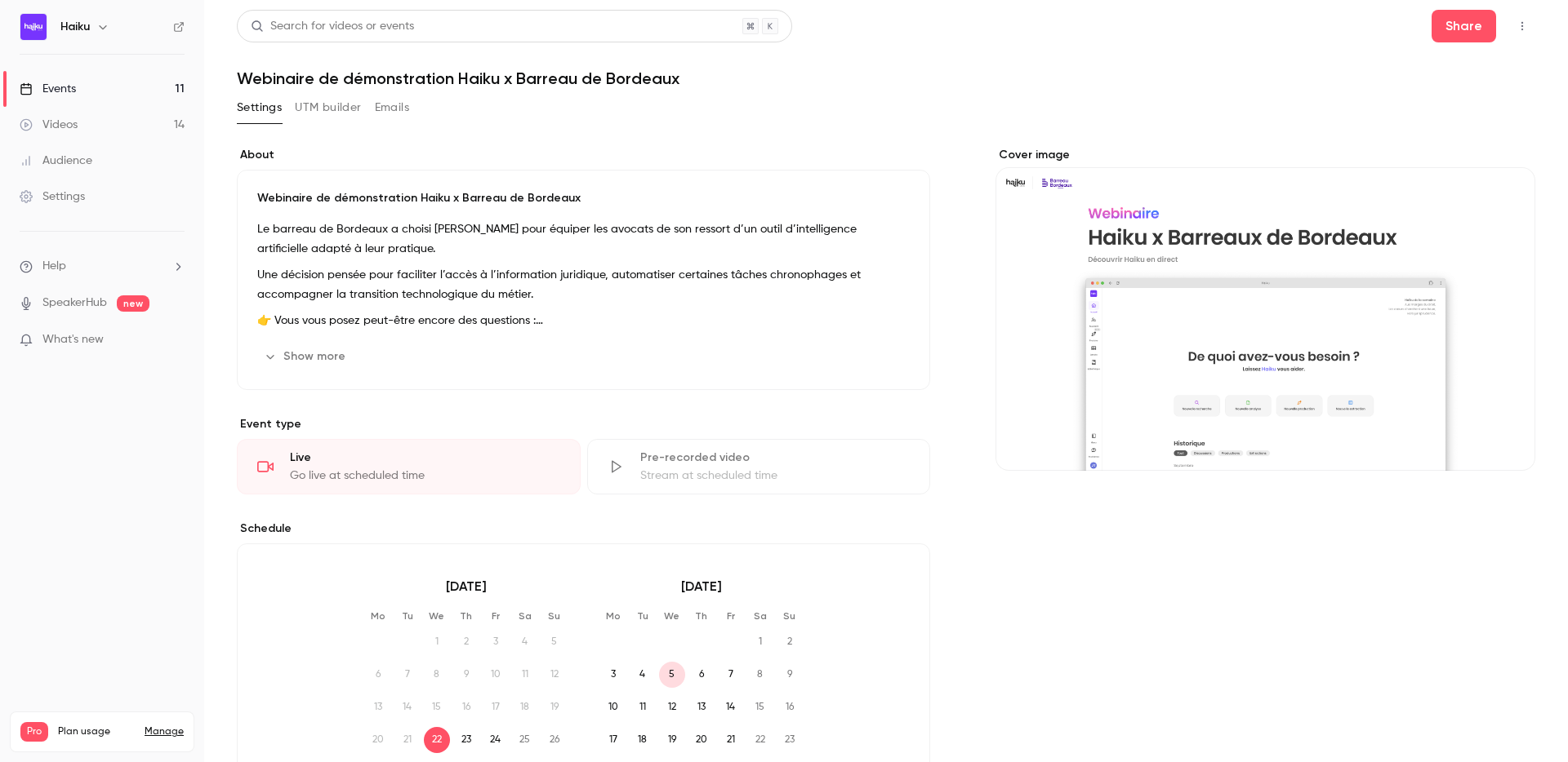
click at [102, 97] on link "Events 11" at bounding box center [102, 88] width 204 height 36
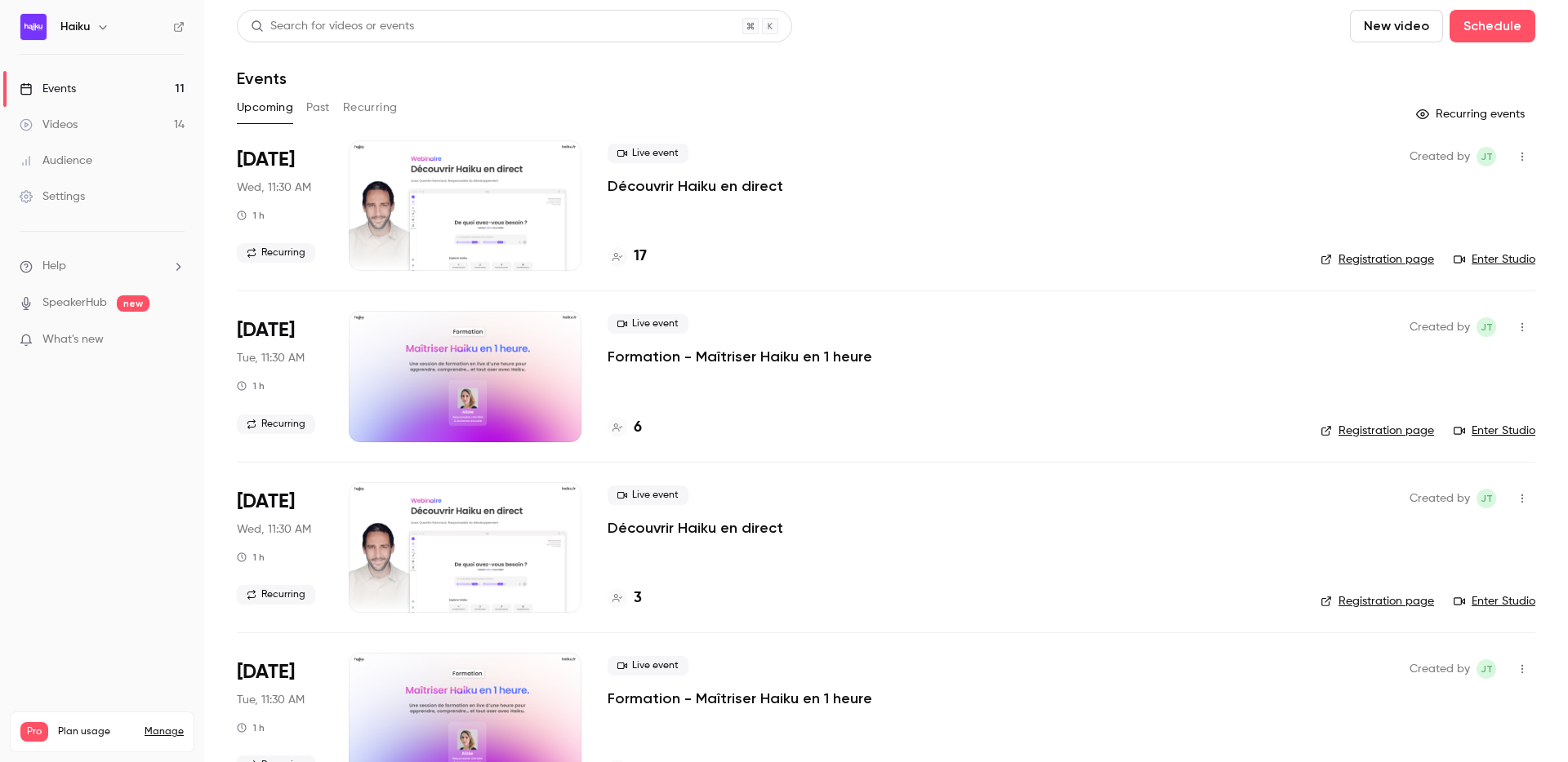
click at [311, 109] on button "Past" at bounding box center [318, 108] width 24 height 26
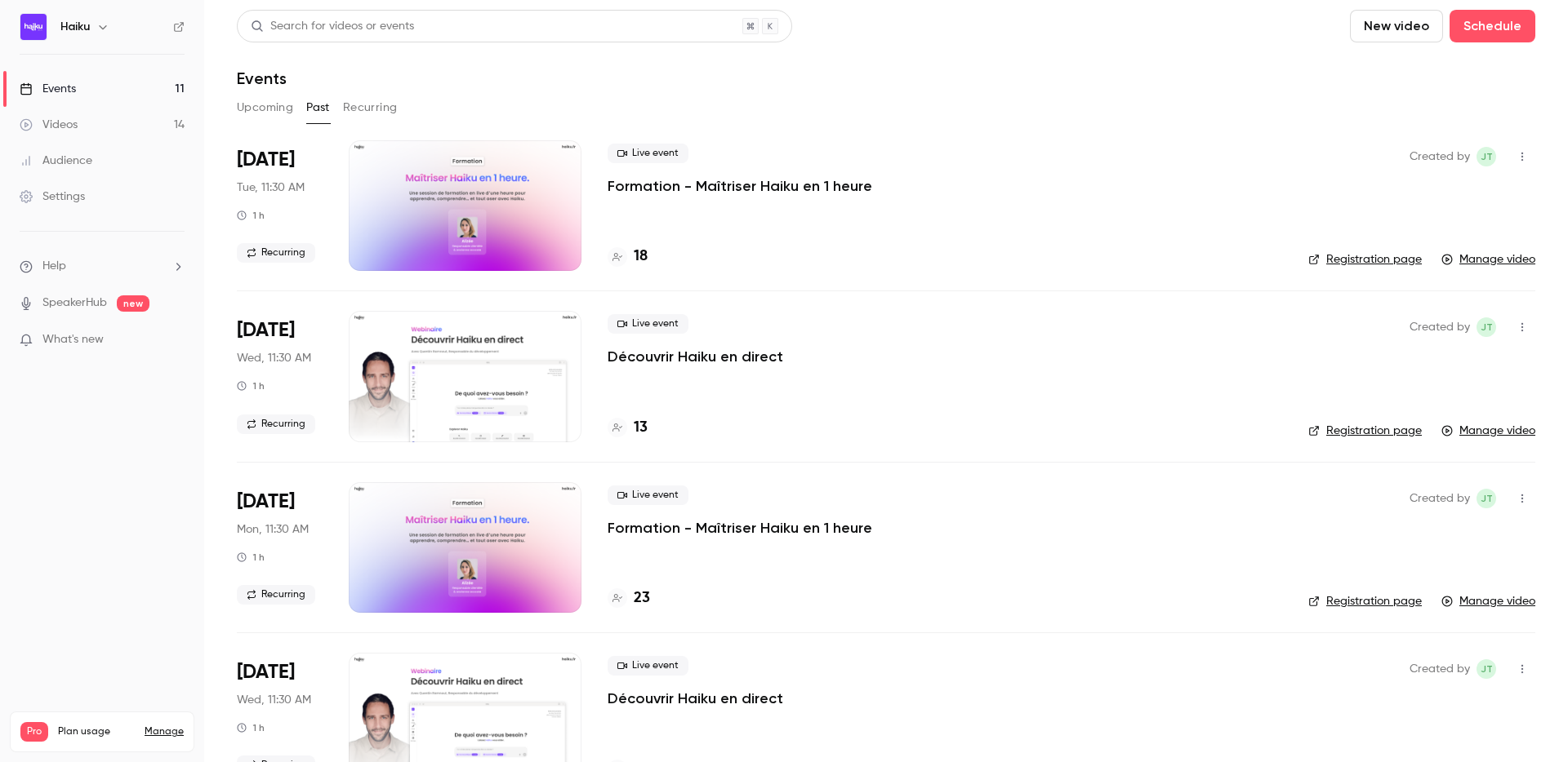
click at [362, 102] on button "Recurring" at bounding box center [370, 108] width 55 height 26
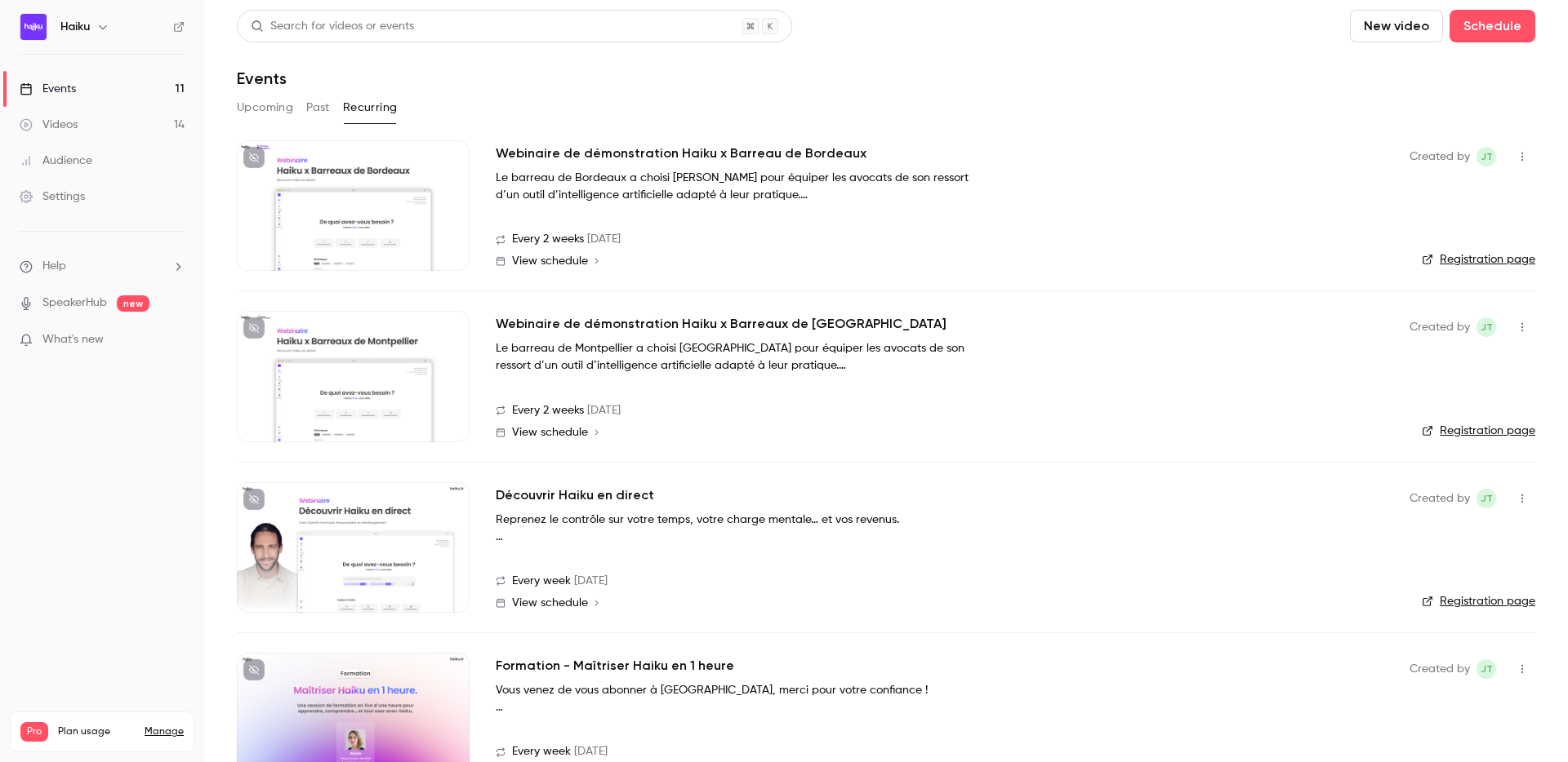
click at [418, 369] on div at bounding box center [352, 376] width 232 height 131
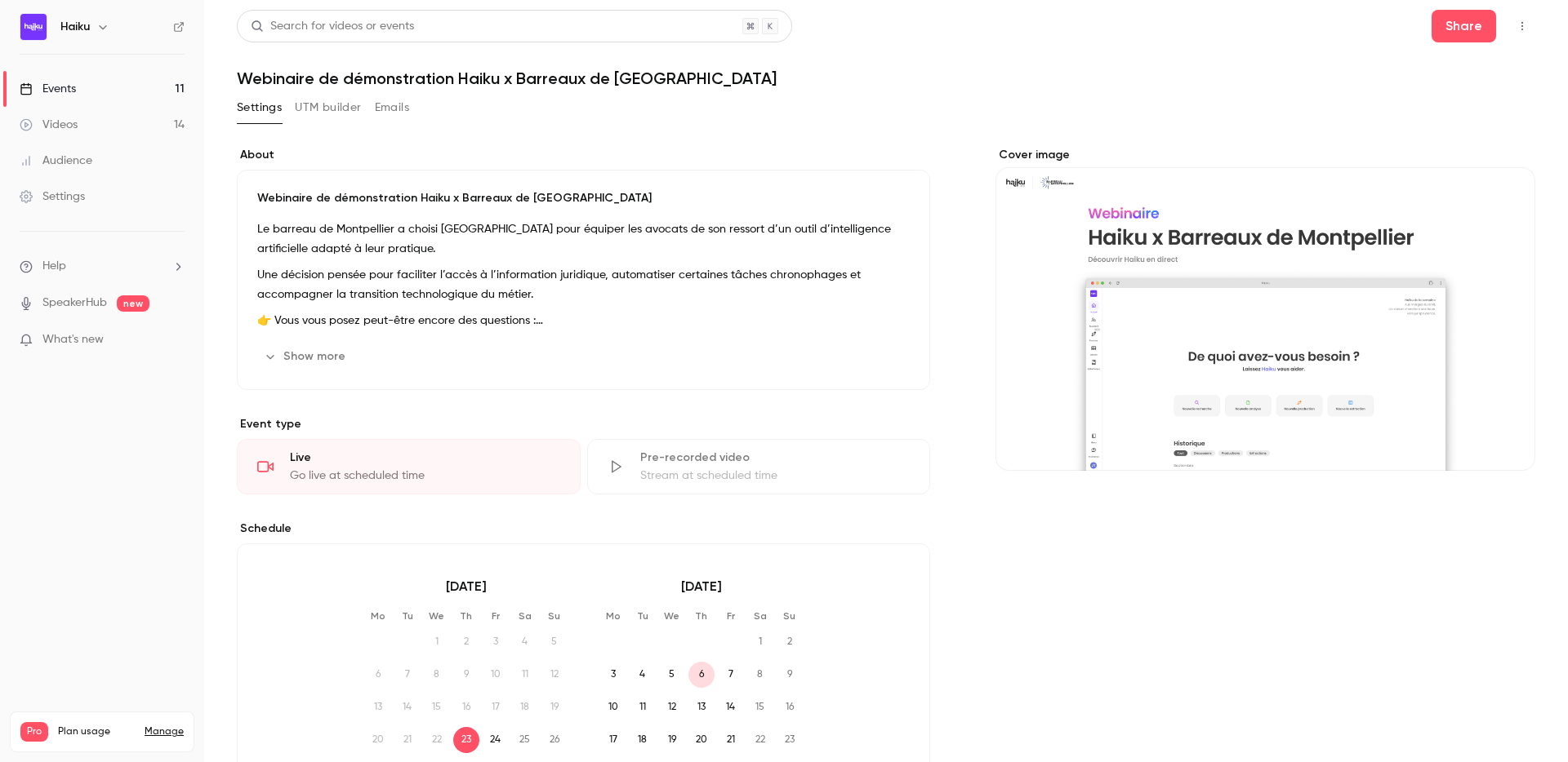
click at [545, 192] on p "Webinaire de démonstration Haiku x Barreaux de [GEOGRAPHIC_DATA]" at bounding box center [583, 198] width 653 height 16
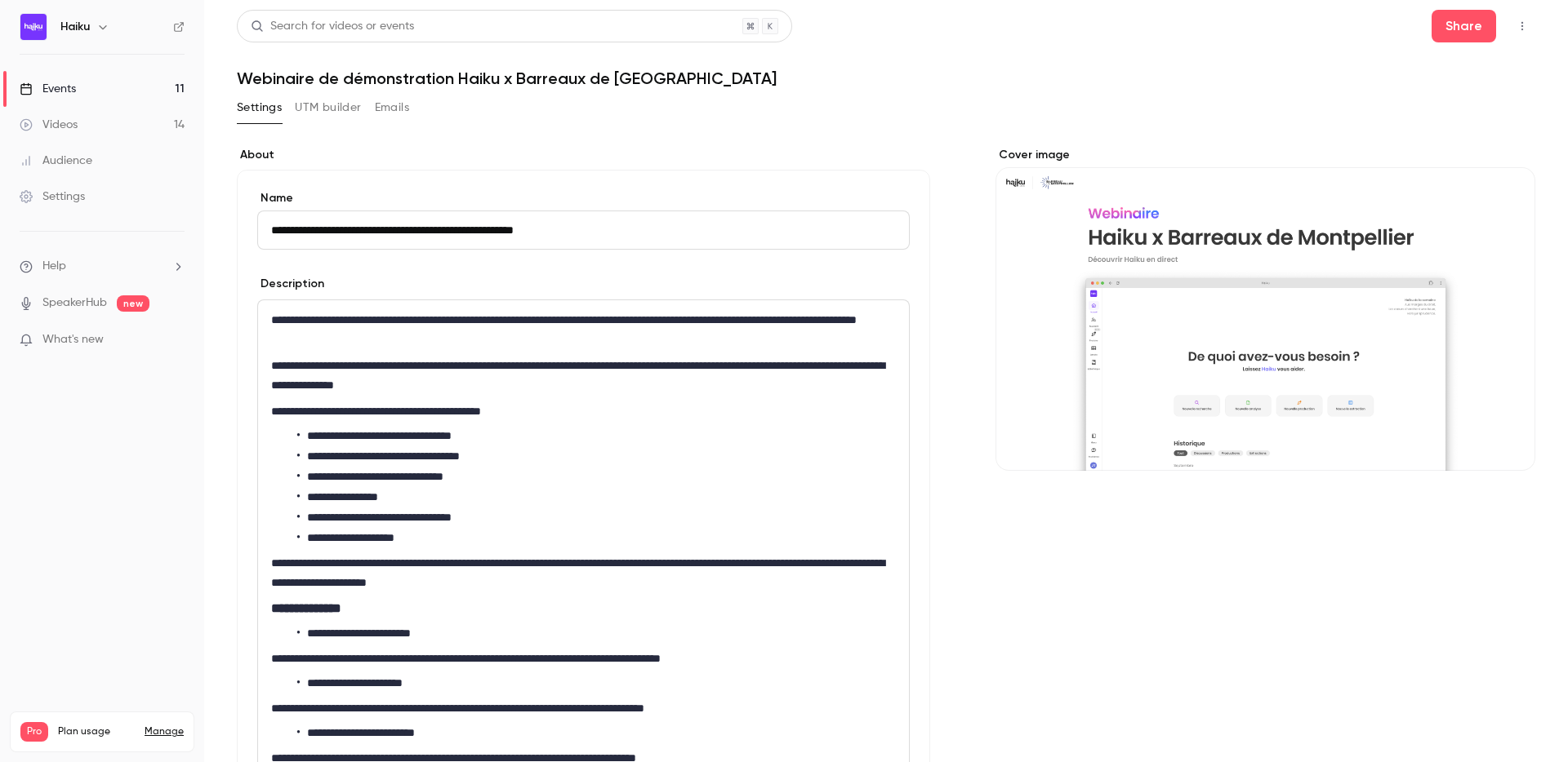
click at [511, 228] on input "**********" at bounding box center [583, 230] width 653 height 39
type input "**********"
click at [712, 102] on div "Settings UTM builder Emails" at bounding box center [886, 110] width 1299 height 33
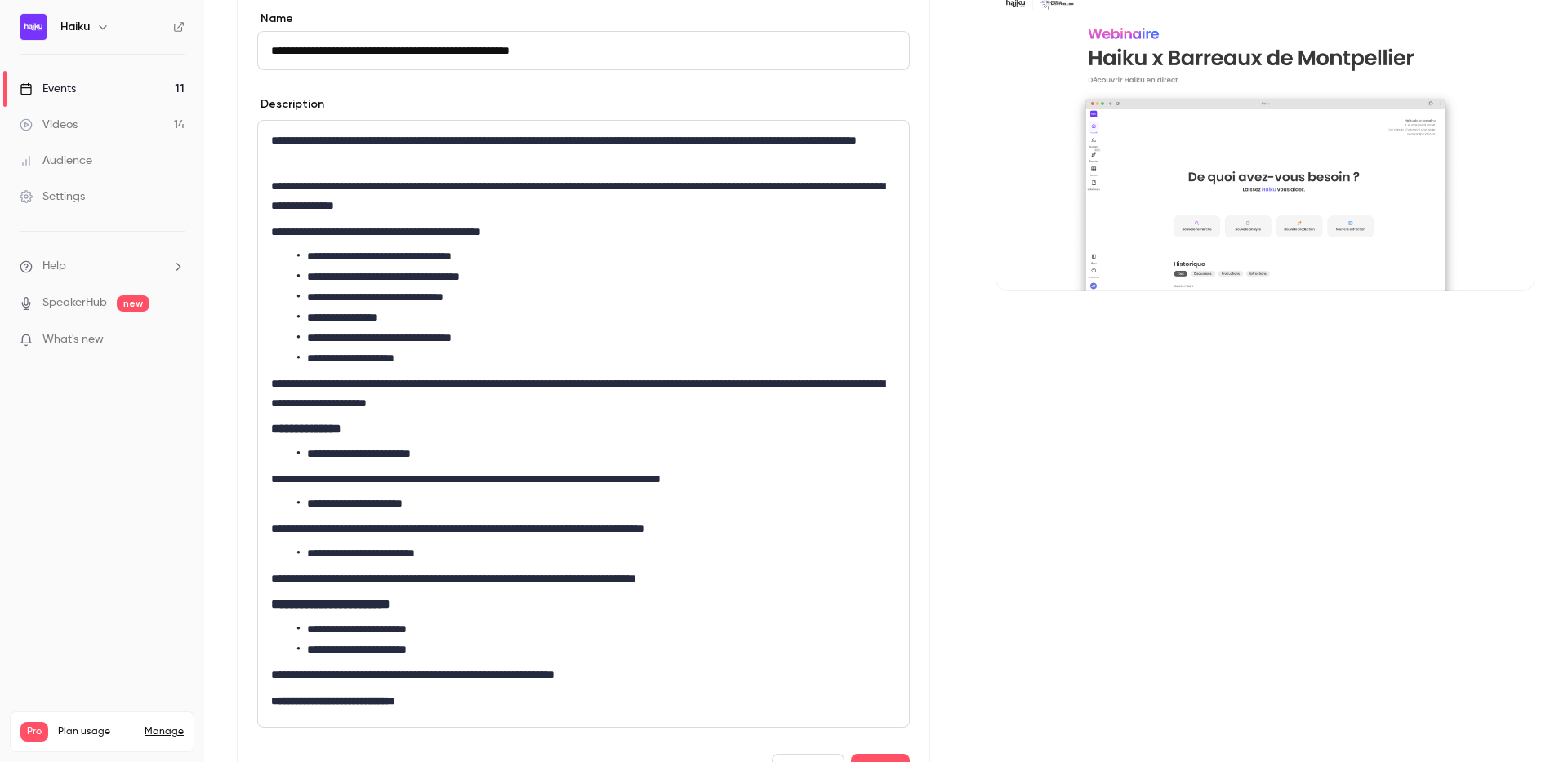
scroll to position [387, 0]
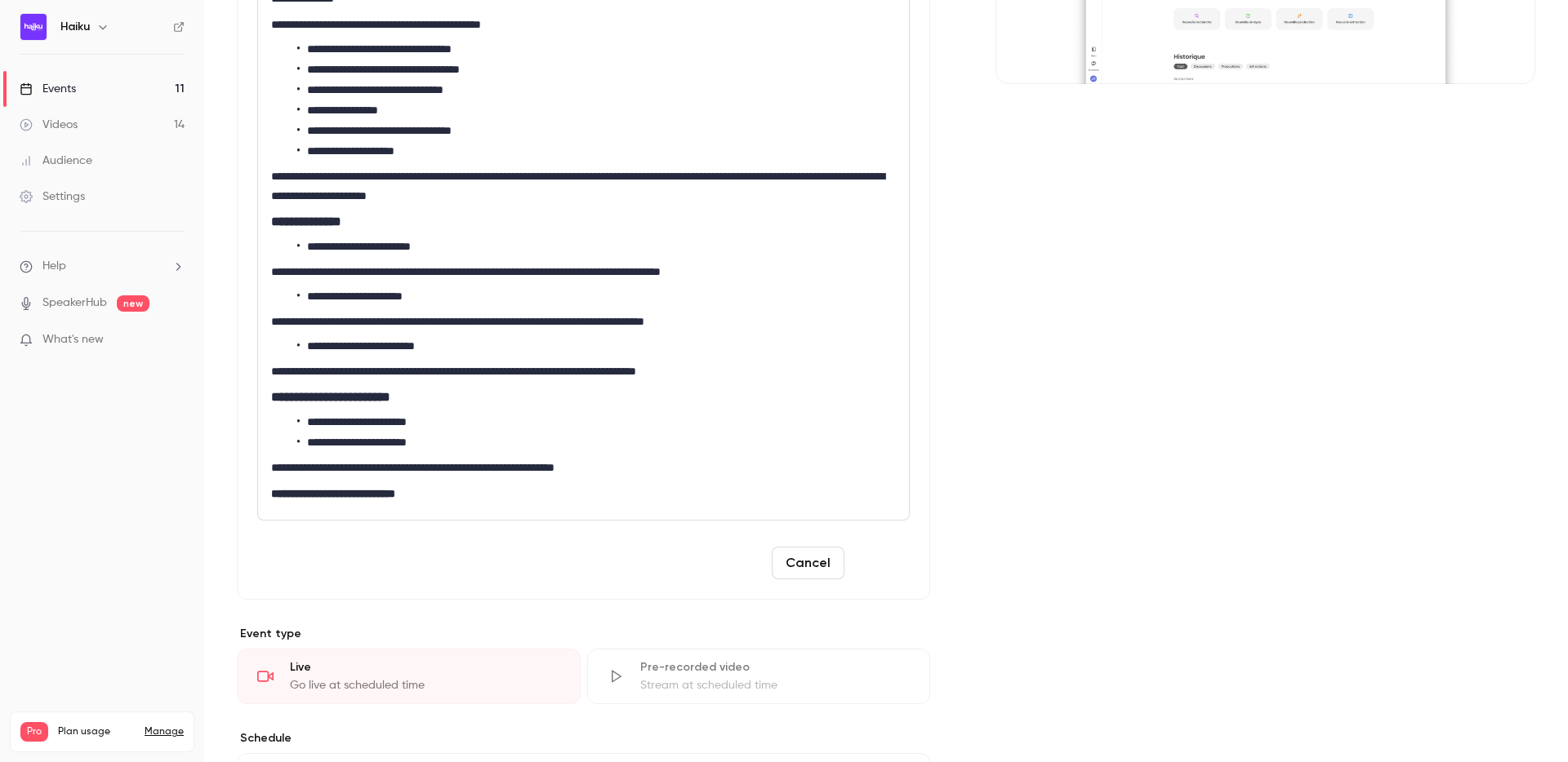
click at [888, 571] on button "Save" at bounding box center [880, 562] width 59 height 33
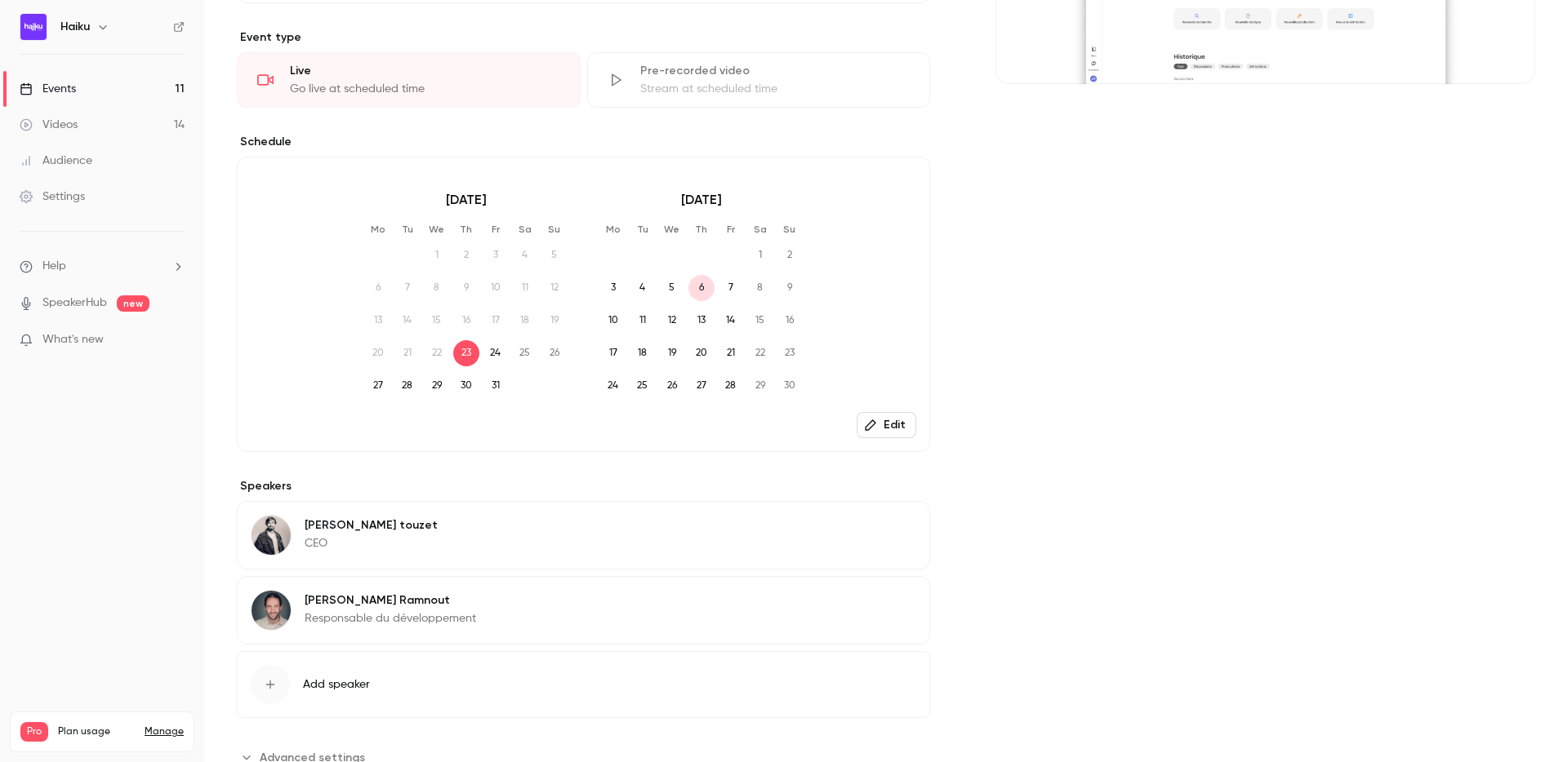
scroll to position [0, 0]
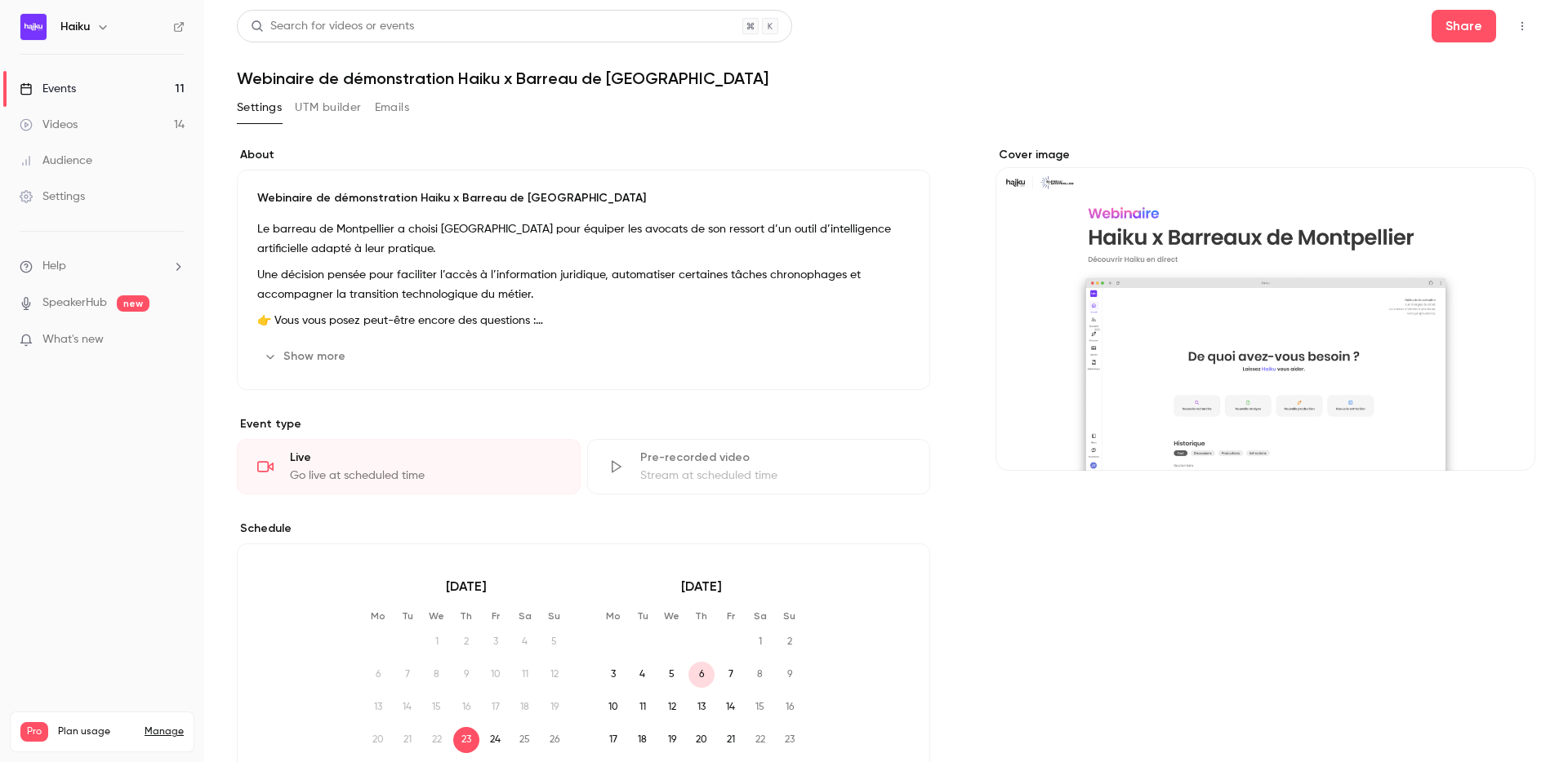
click at [117, 95] on link "Events 11" at bounding box center [102, 88] width 204 height 36
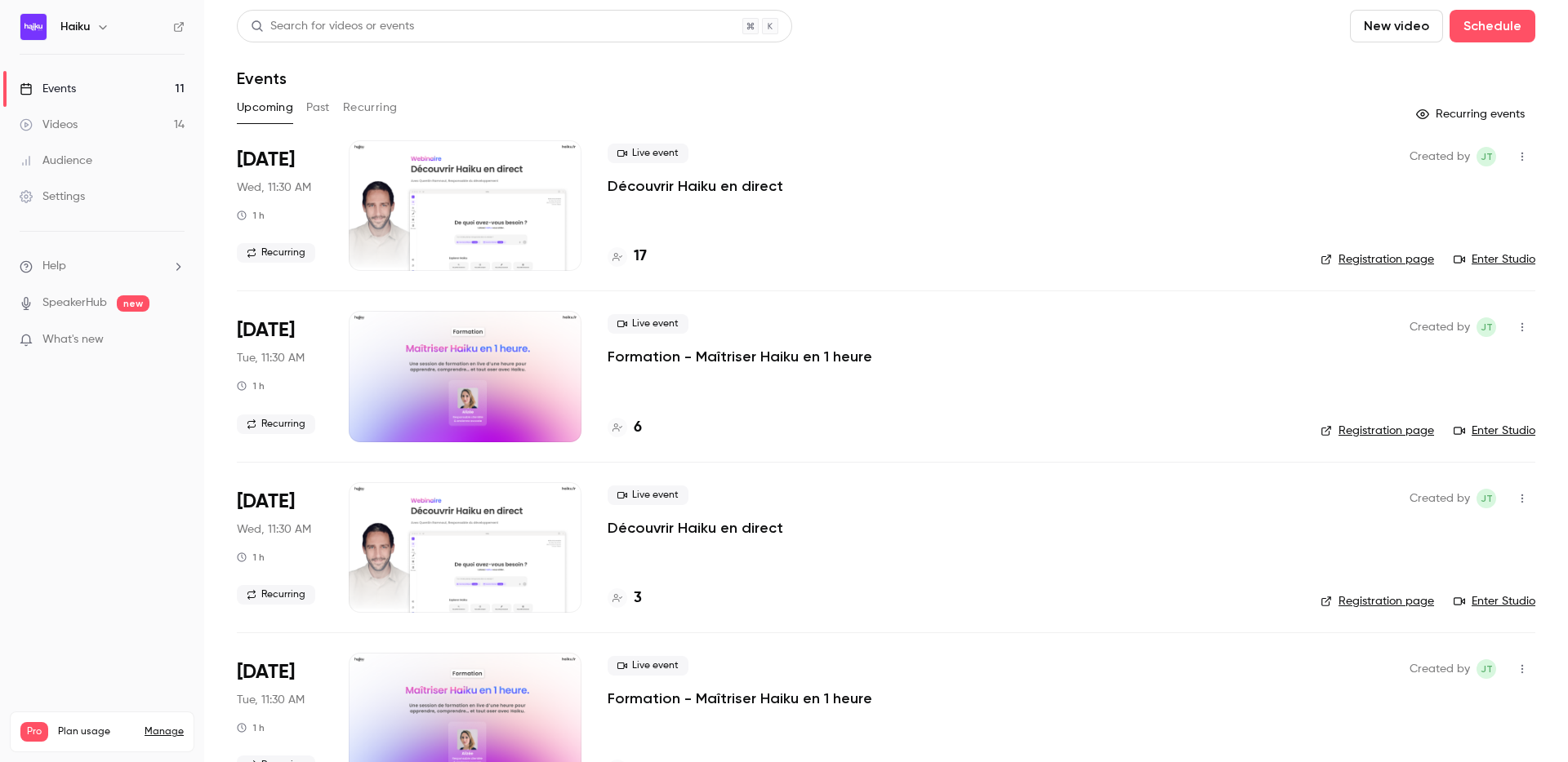
click at [361, 103] on button "Recurring" at bounding box center [370, 108] width 55 height 26
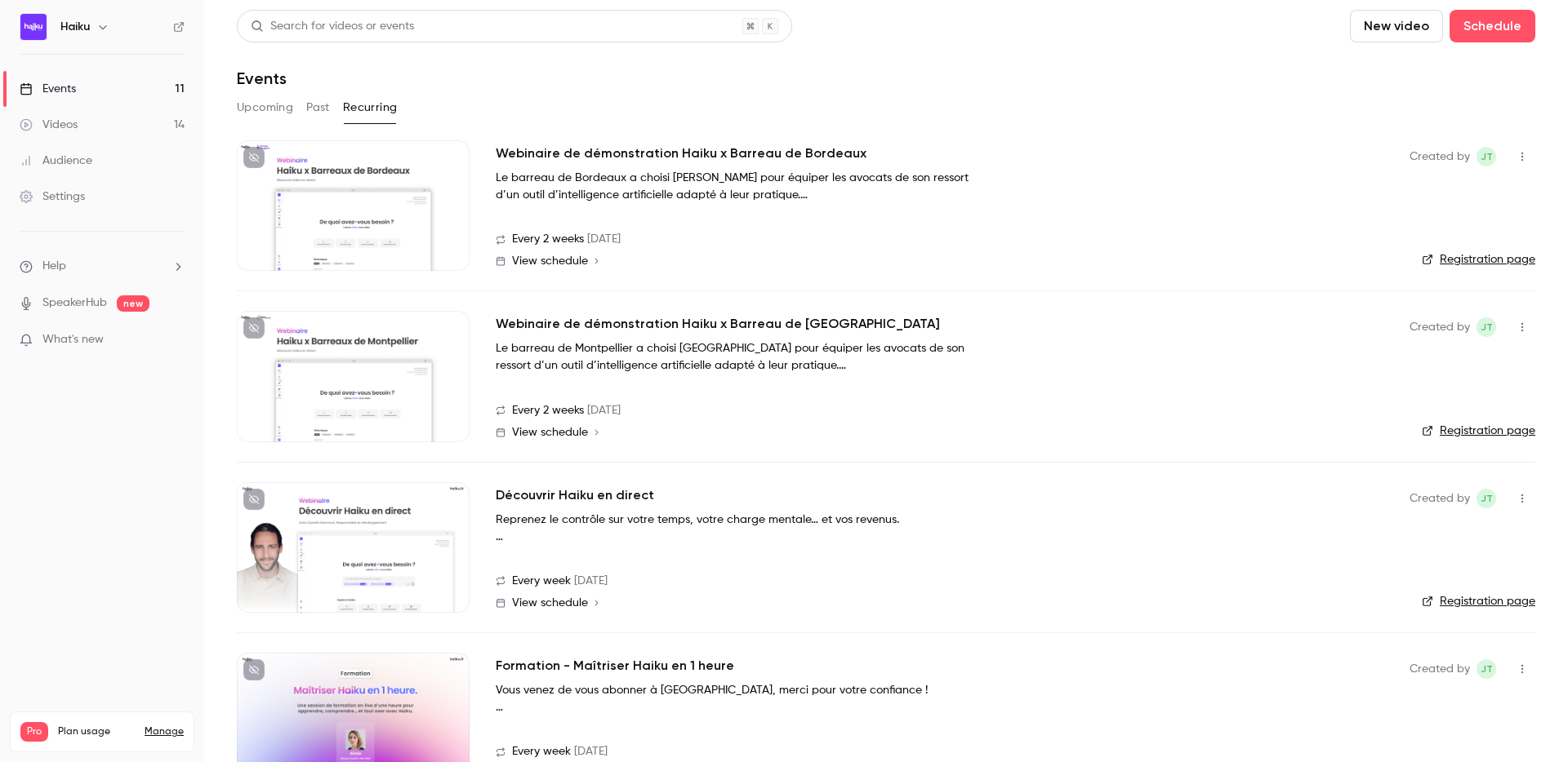
click at [370, 205] on div at bounding box center [352, 206] width 232 height 131
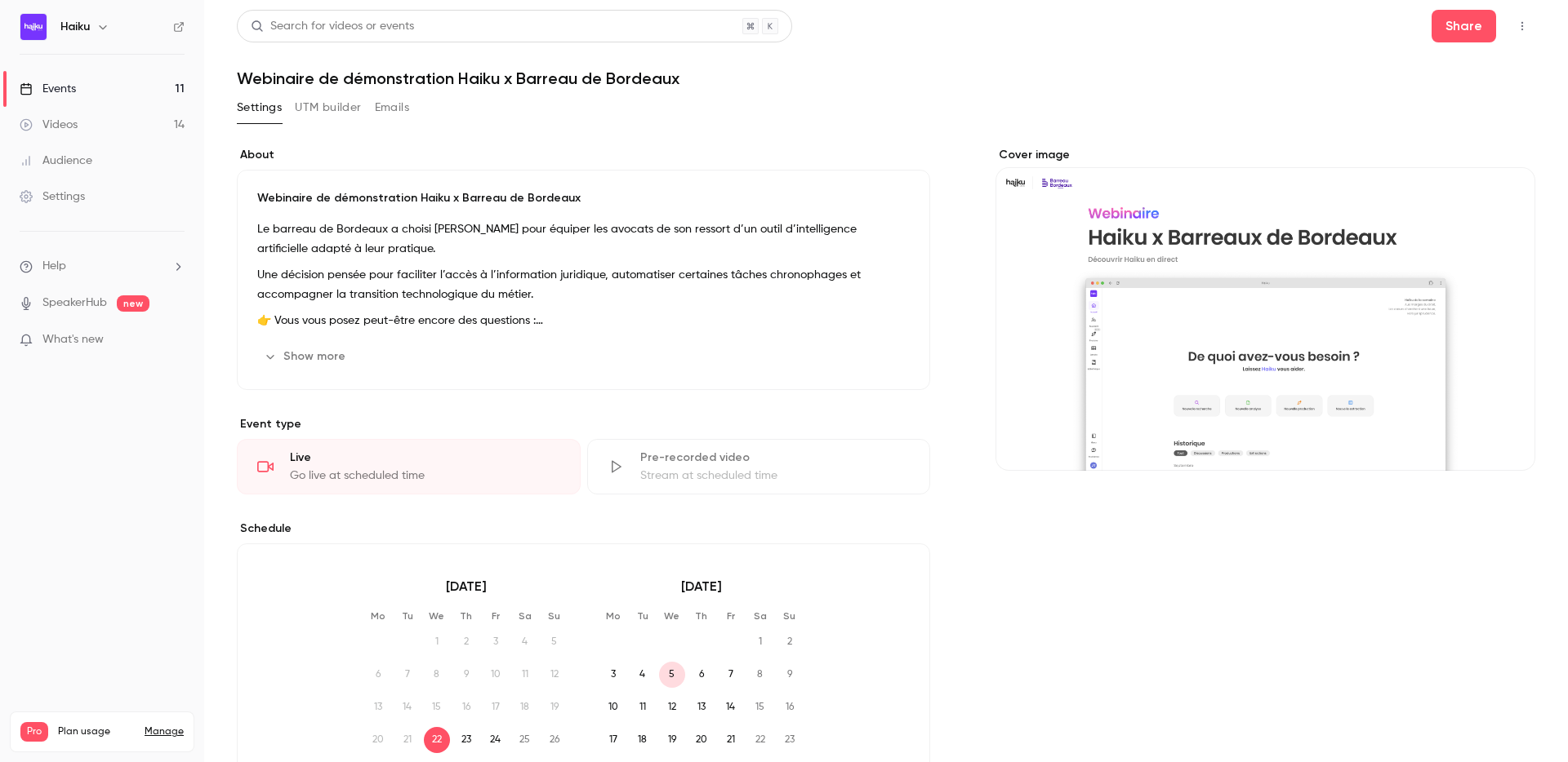
click at [383, 72] on h1 "Webinaire de démonstration Haiku x Barreau de Bordeaux" at bounding box center [886, 79] width 1299 height 19
copy div "Webinaire de démonstration Haiku x Barreau de Bordeaux Settings UTM builder Ema…"
